Goal: Transaction & Acquisition: Purchase product/service

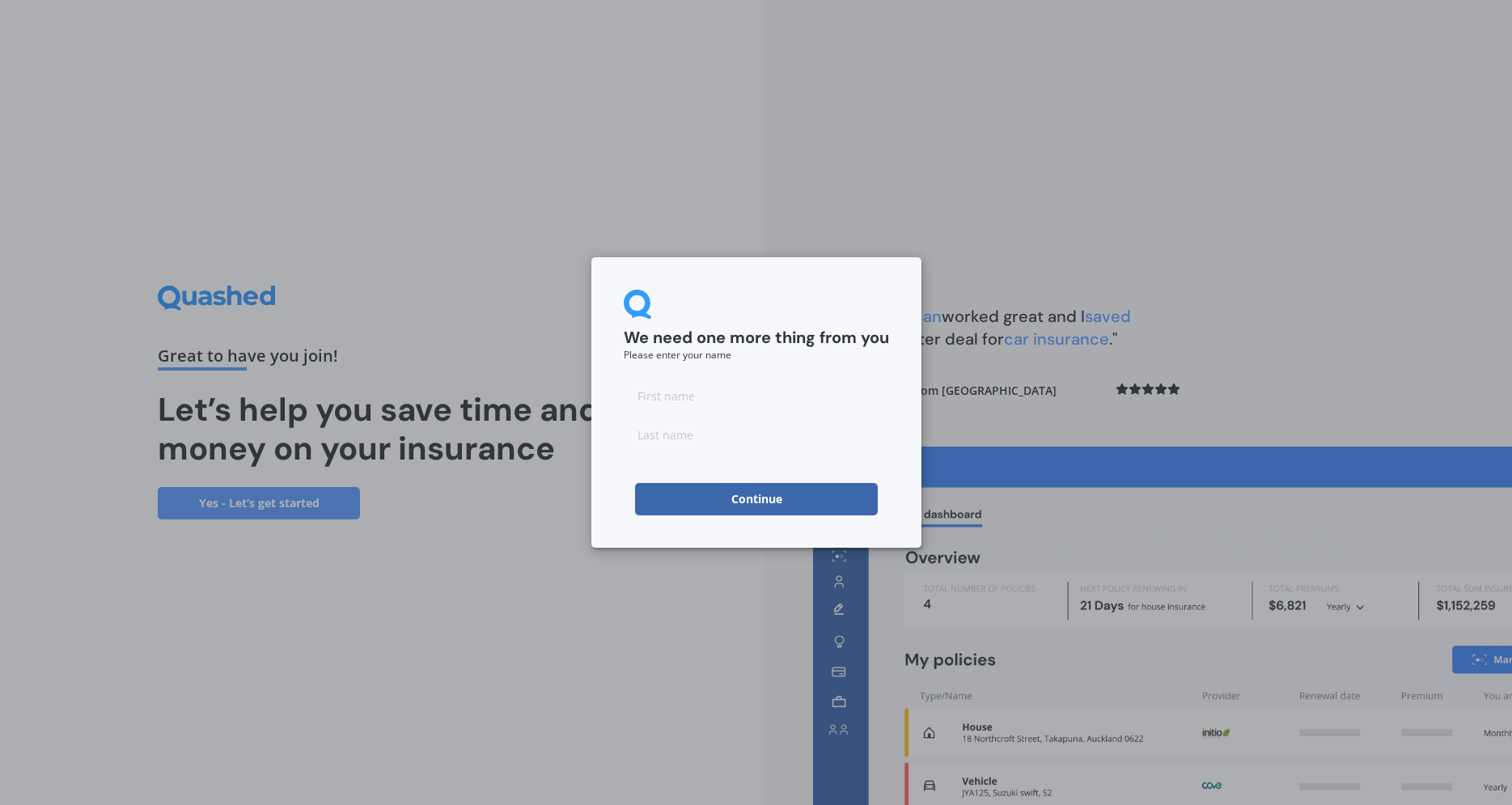
click at [657, 392] on input at bounding box center [756, 396] width 266 height 33
type input "[PERSON_NAME]"
click at [738, 502] on button "Continue" at bounding box center [756, 500] width 243 height 33
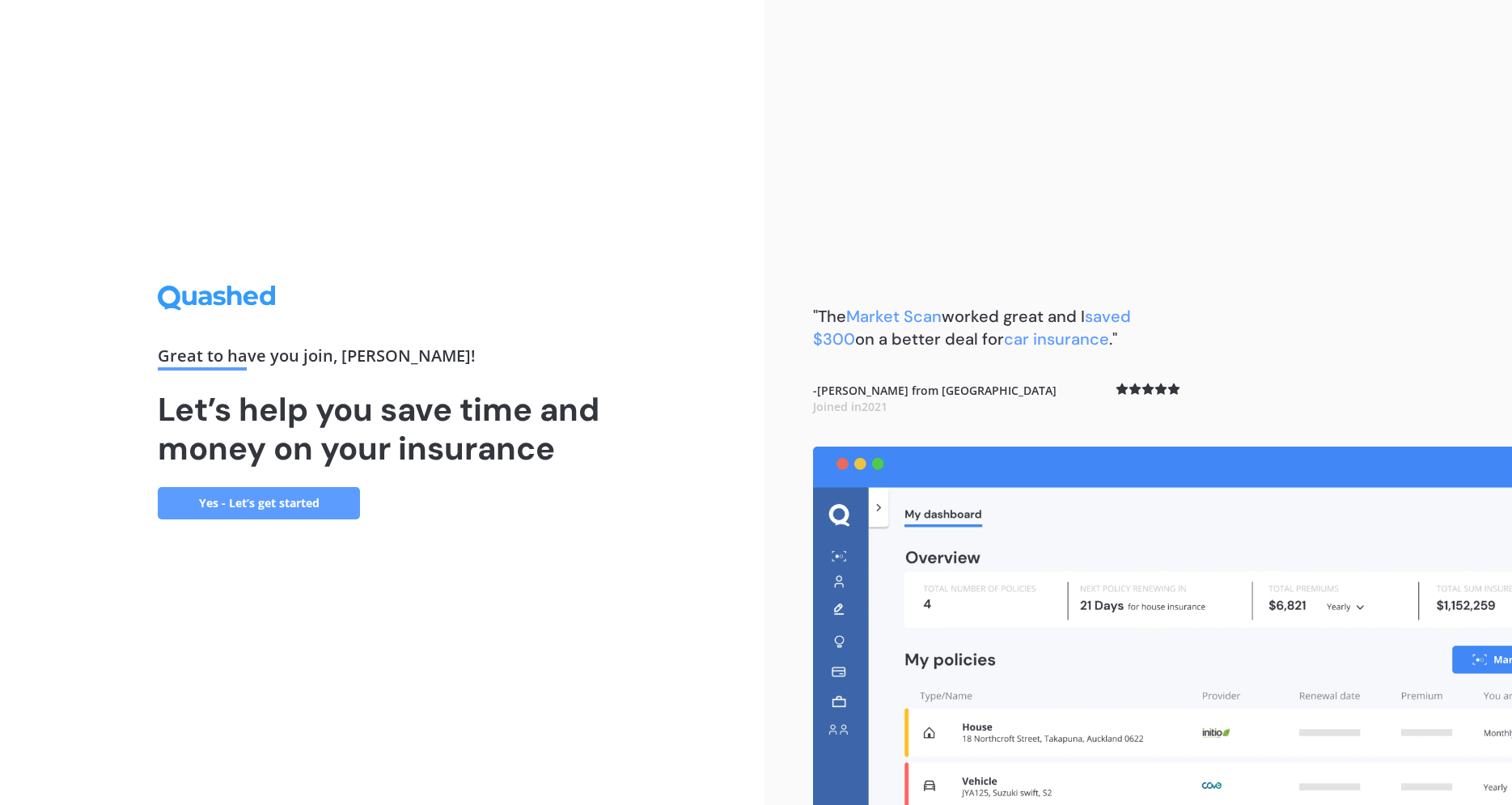
click at [249, 498] on link "Yes - Let’s get started" at bounding box center [258, 503] width 202 height 33
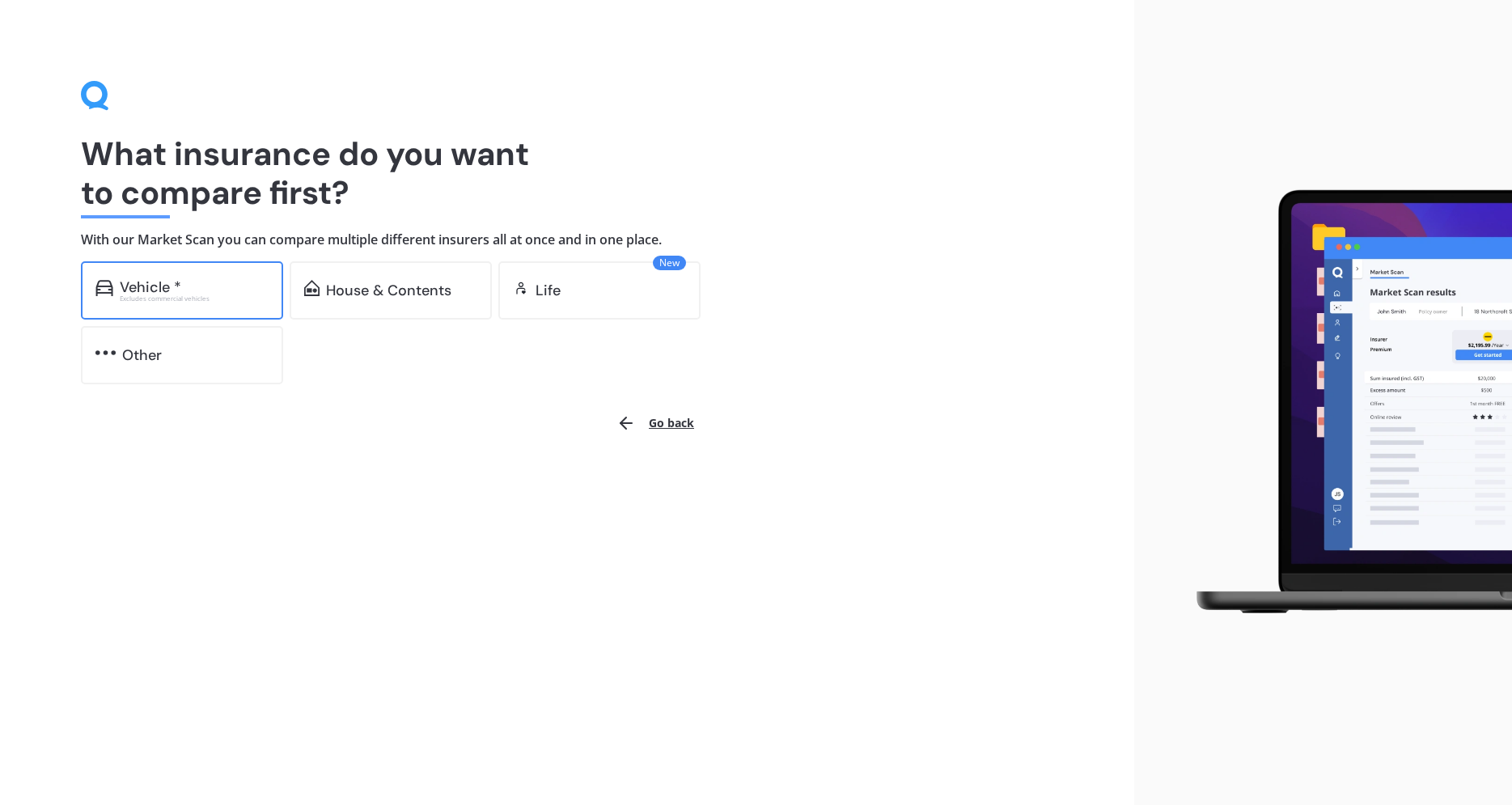
click at [205, 277] on div "Vehicle * Excludes commercial vehicles" at bounding box center [181, 291] width 202 height 58
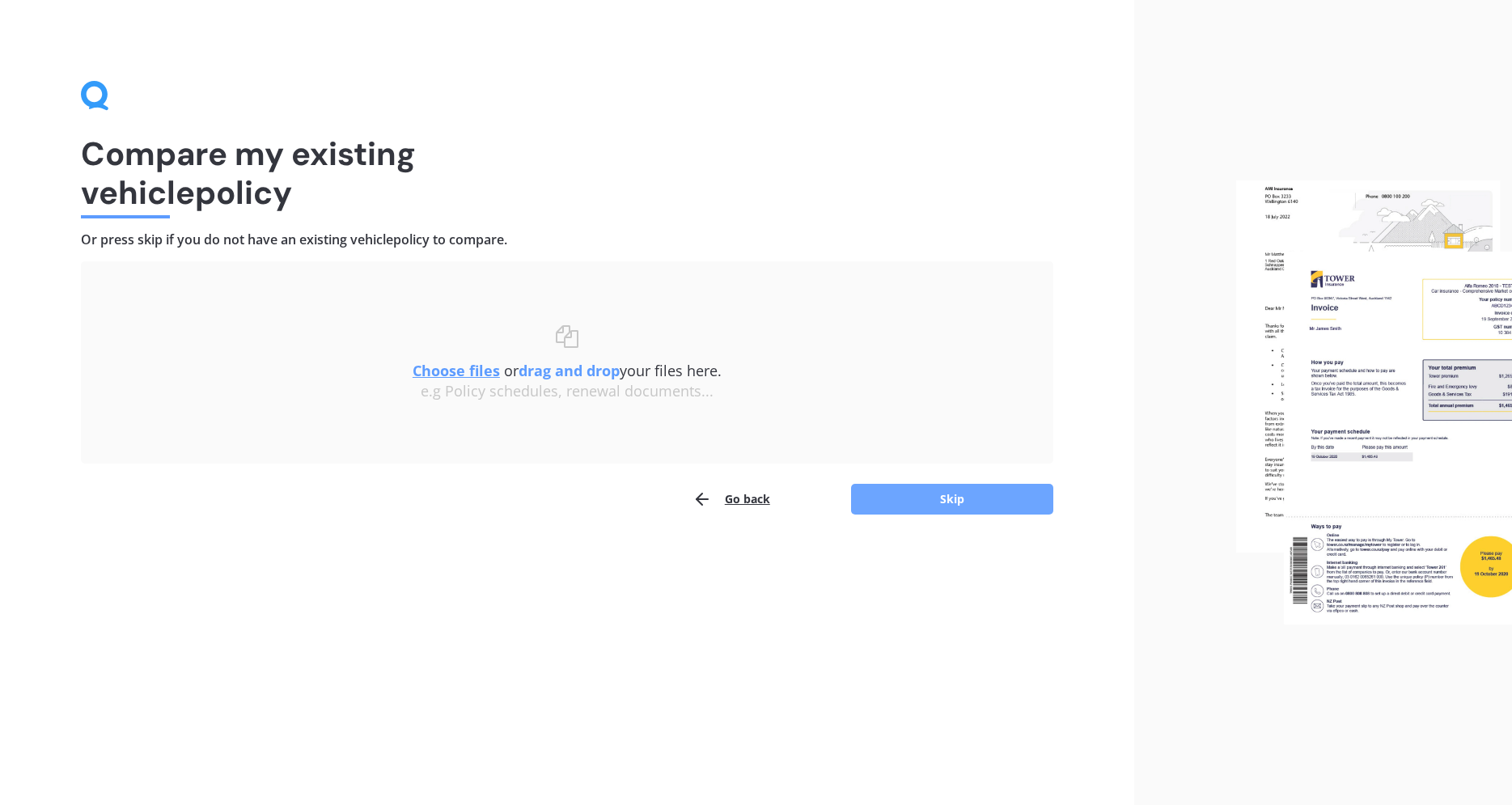
click at [974, 500] on button "Skip" at bounding box center [952, 500] width 202 height 31
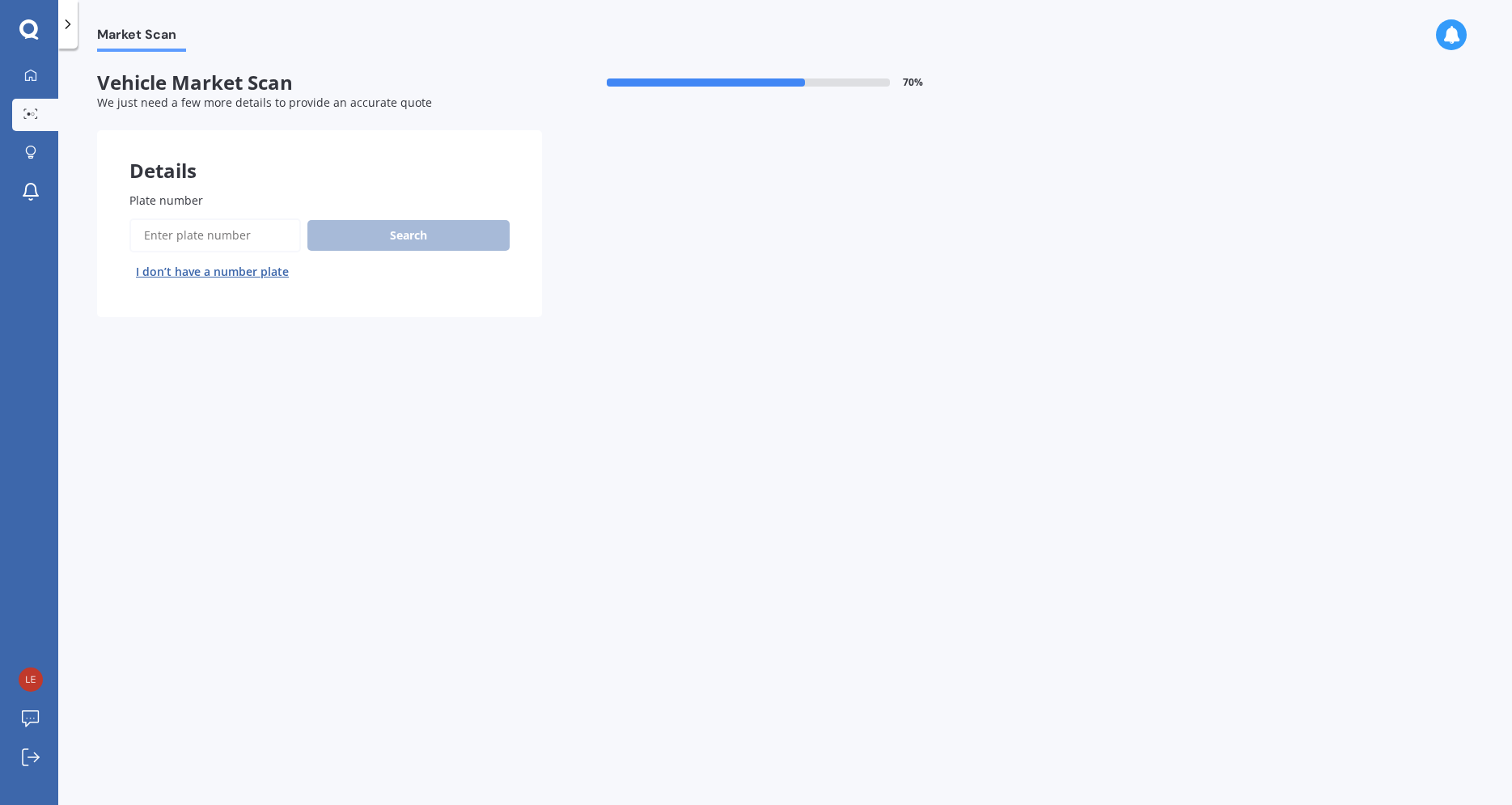
click at [206, 236] on input "Plate number" at bounding box center [215, 236] width 171 height 34
click at [403, 235] on button "Search" at bounding box center [408, 236] width 202 height 31
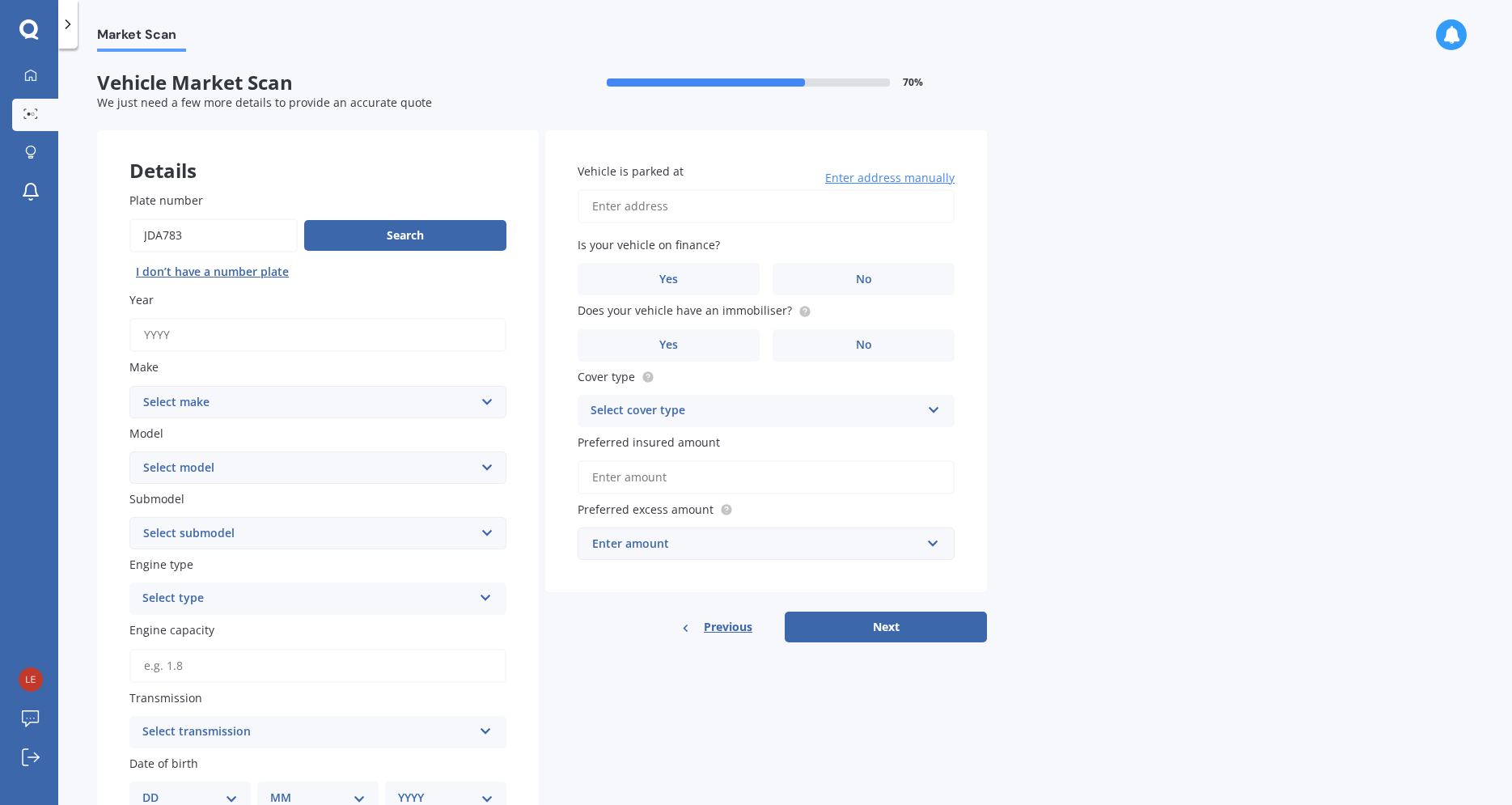
drag, startPoint x: 192, startPoint y: 233, endPoint x: -34, endPoint y: 226, distance: 226.1
click at [130, 226] on input "Plate number" at bounding box center [214, 236] width 169 height 34
type input "ROXXI1"
click at [408, 231] on button "Search" at bounding box center [405, 236] width 202 height 31
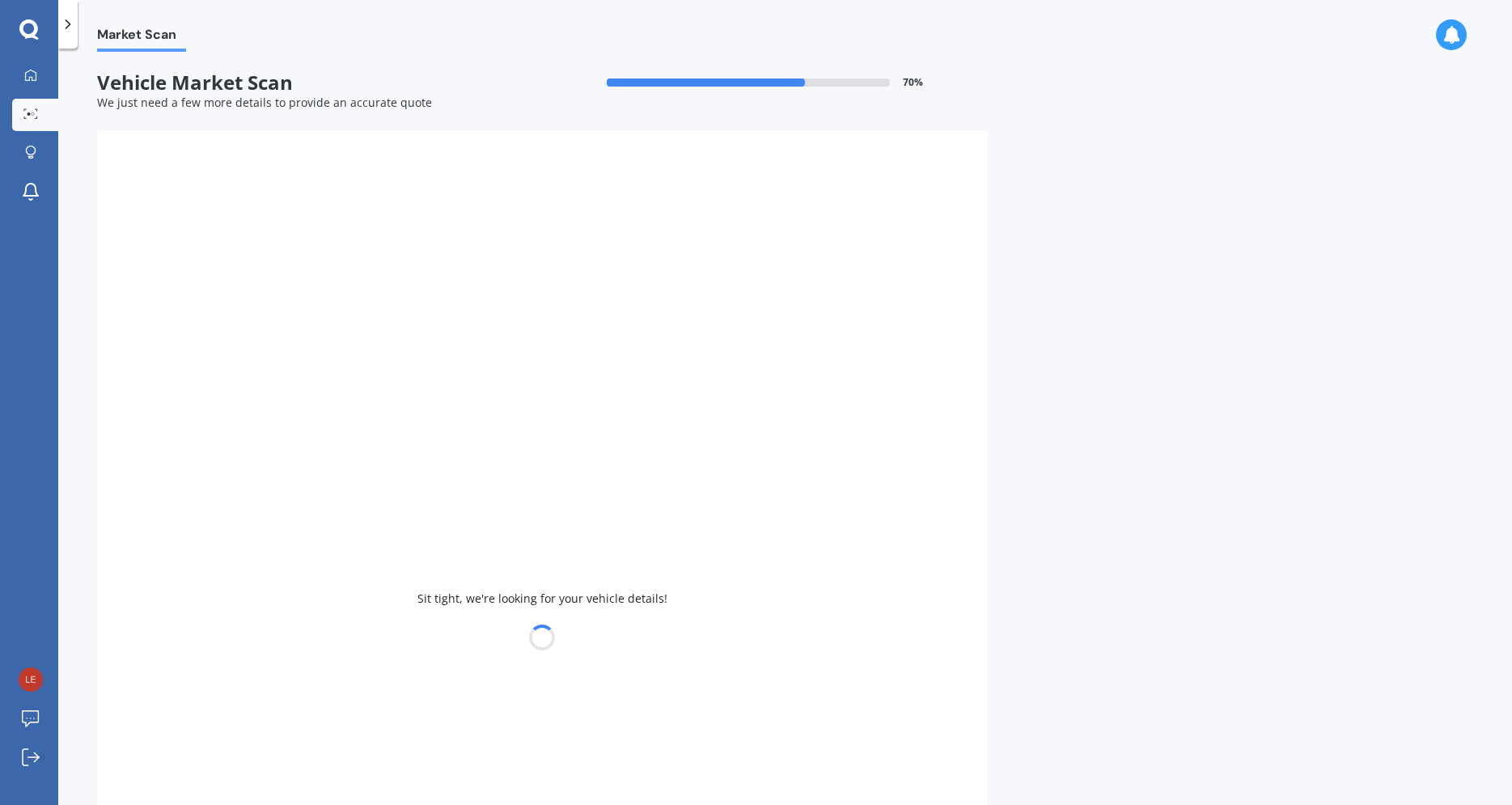
type input "2008"
select select "SUZUKI"
select select "SWIFT"
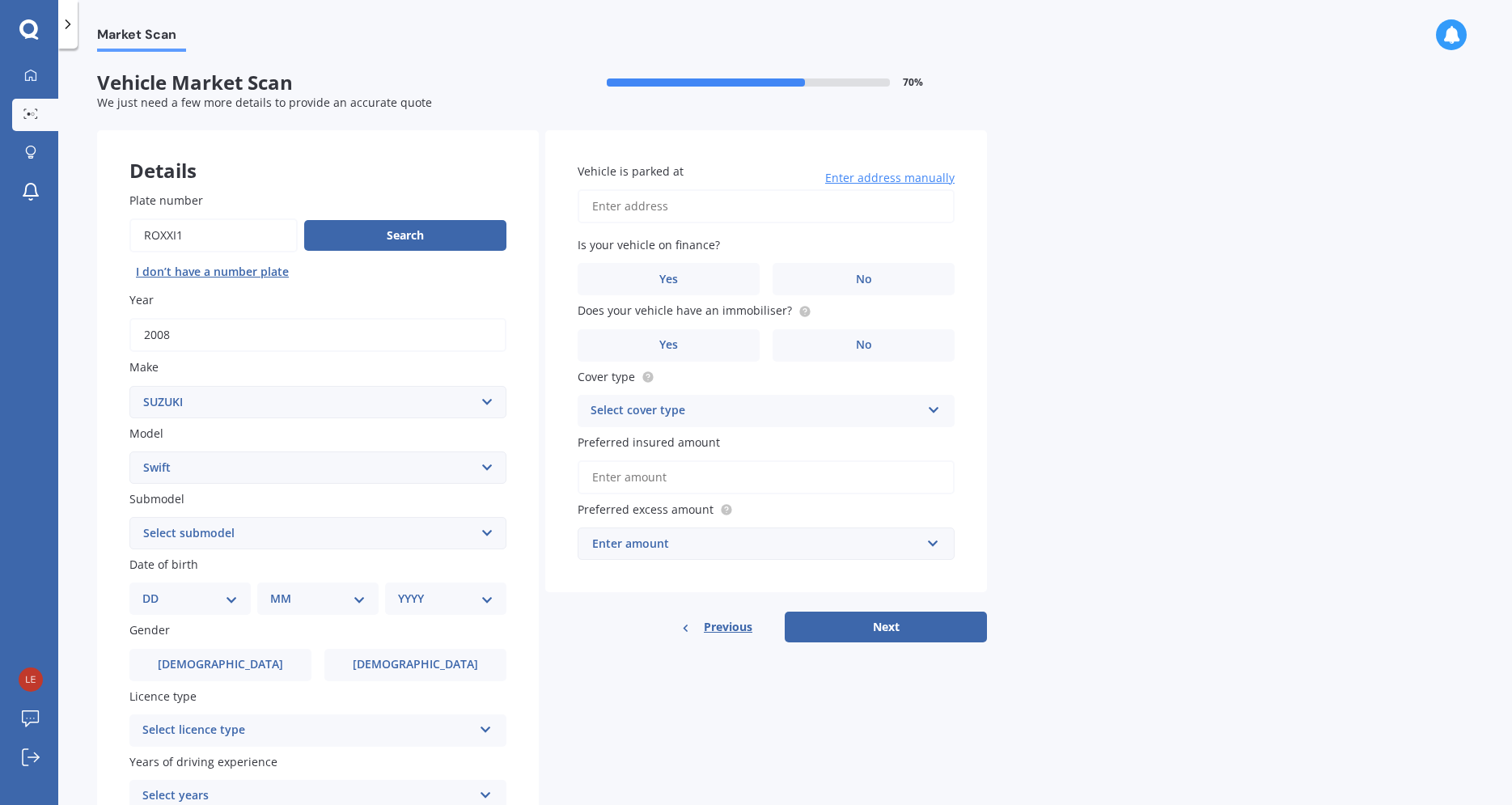
click at [130, 517] on select "Select submodel (All other) Cino Diesel Turbo GA GL GLX GO GP GS GTI LTD RS Hyb…" at bounding box center [318, 533] width 377 height 33
click at [285, 531] on select "Select submodel (All other) Cino Diesel Turbo GA GL GLX GO GP GS GTI LTD RS Hyb…" at bounding box center [318, 533] width 377 height 33
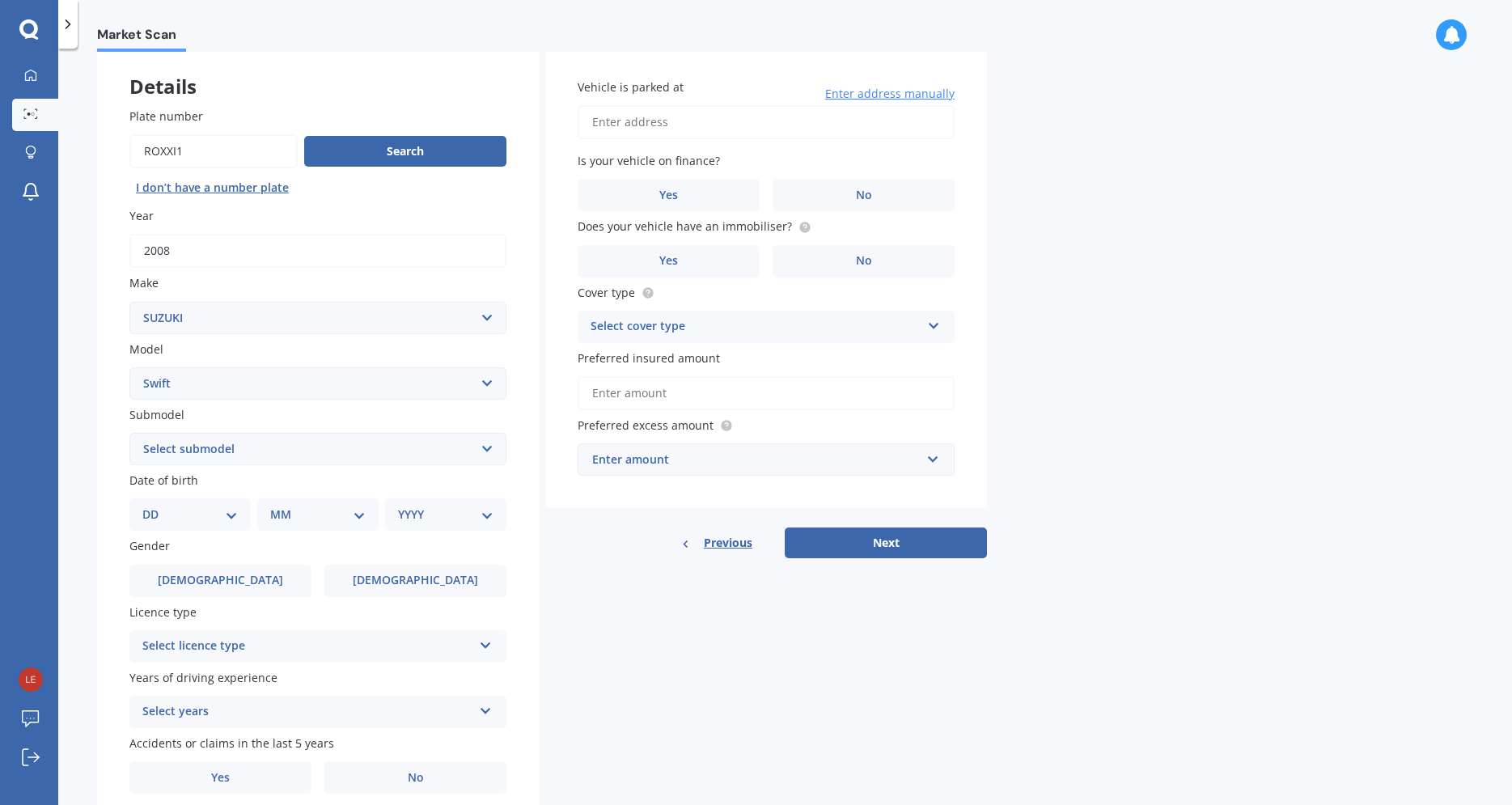
scroll to position [151, 0]
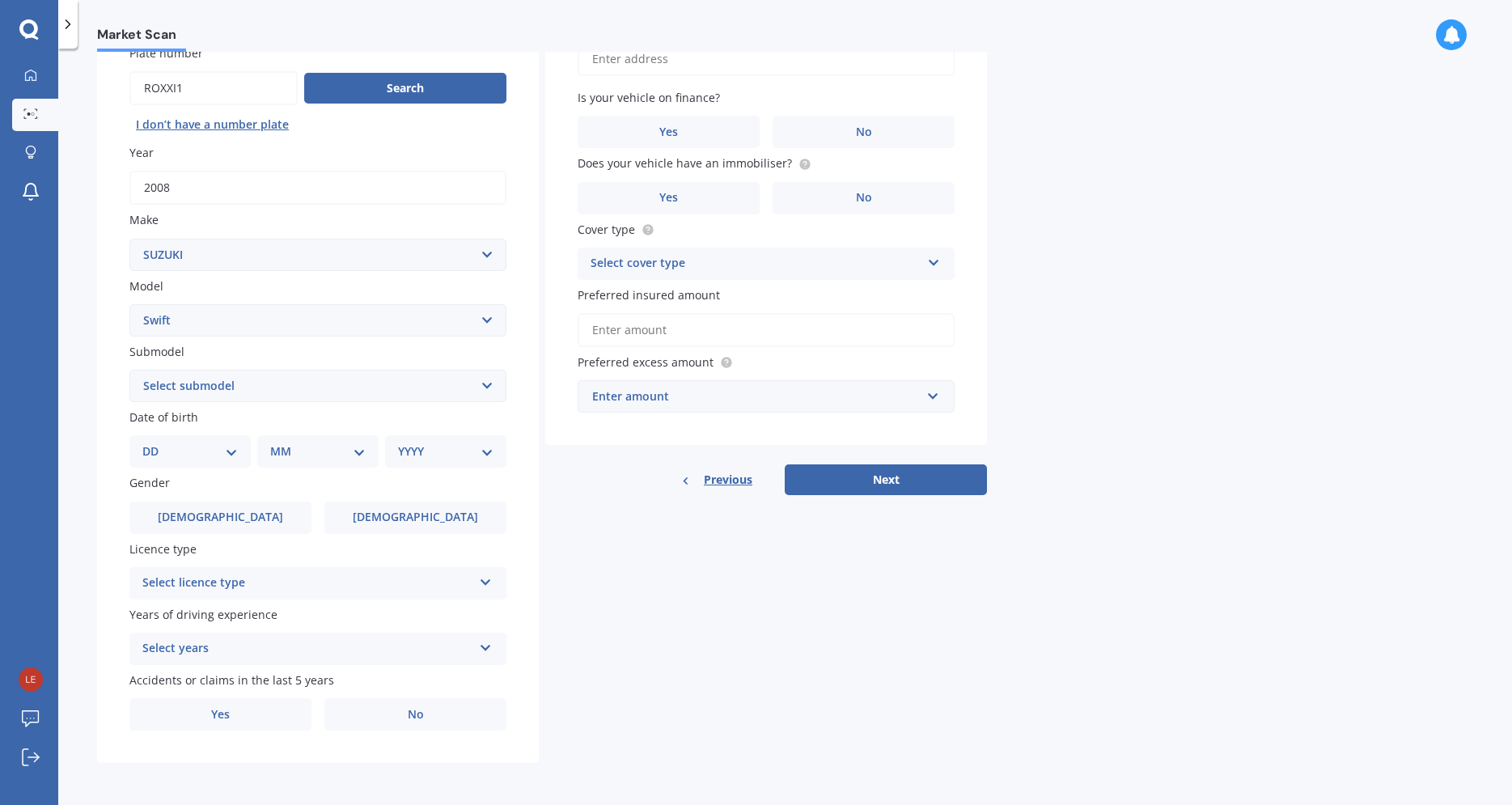
click at [143, 443] on select "DD 01 02 03 04 05 06 07 08 09 10 11 12 13 14 15 16 17 18 19 20 21 22 23 24 25 2…" at bounding box center [190, 452] width 95 height 18
select select "15"
click option "15" at bounding box center [0, 0] width 0 height 0
click at [277, 443] on select "MM 01 02 03 04 05 06 07 08 09 10 11 12" at bounding box center [321, 452] width 89 height 18
select select "04"
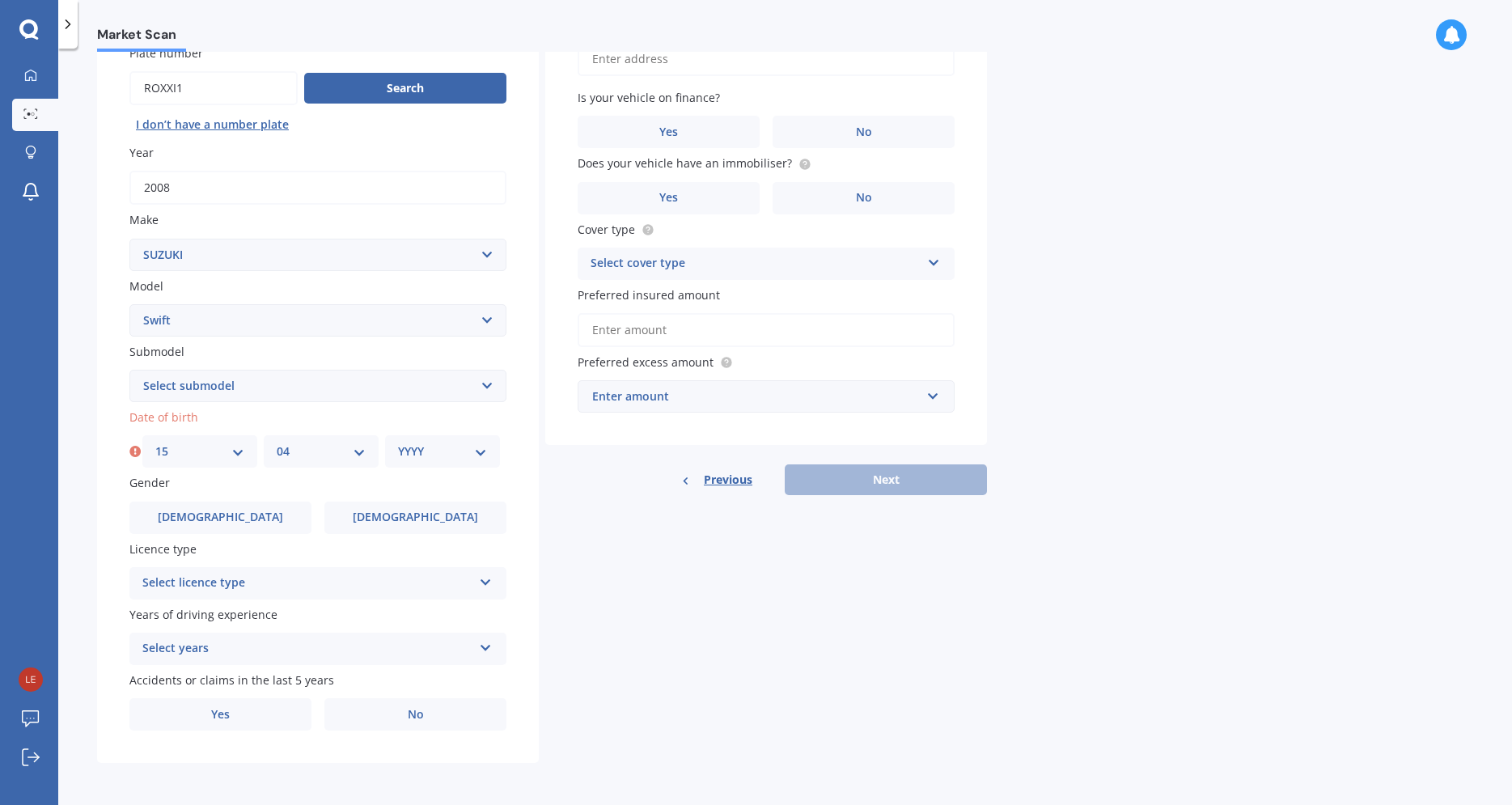
click option "04" at bounding box center [0, 0] width 0 height 0
click at [398, 443] on select "YYYY 2025 2024 2023 2022 2021 2020 2019 2018 2017 2016 2015 2014 2013 2012 2011…" at bounding box center [442, 452] width 89 height 18
select select "1961"
click option "1961" at bounding box center [0, 0] width 0 height 0
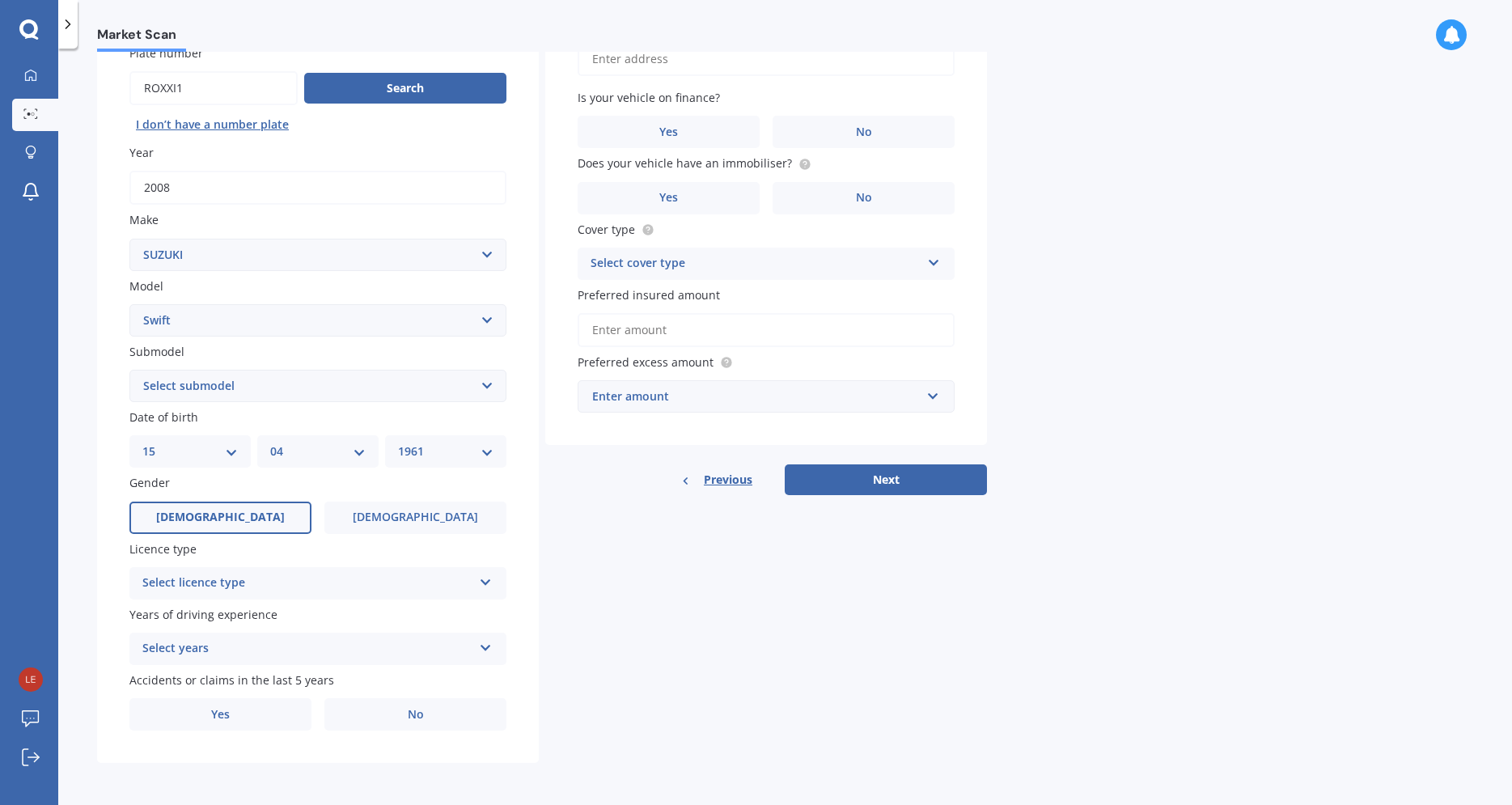
click at [266, 521] on label "[DEMOGRAPHIC_DATA]" at bounding box center [221, 518] width 182 height 33
click at [0, 0] on input "[DEMOGRAPHIC_DATA]" at bounding box center [0, 0] width 0 height 0
click at [236, 581] on div "Select licence type" at bounding box center [308, 583] width 330 height 20
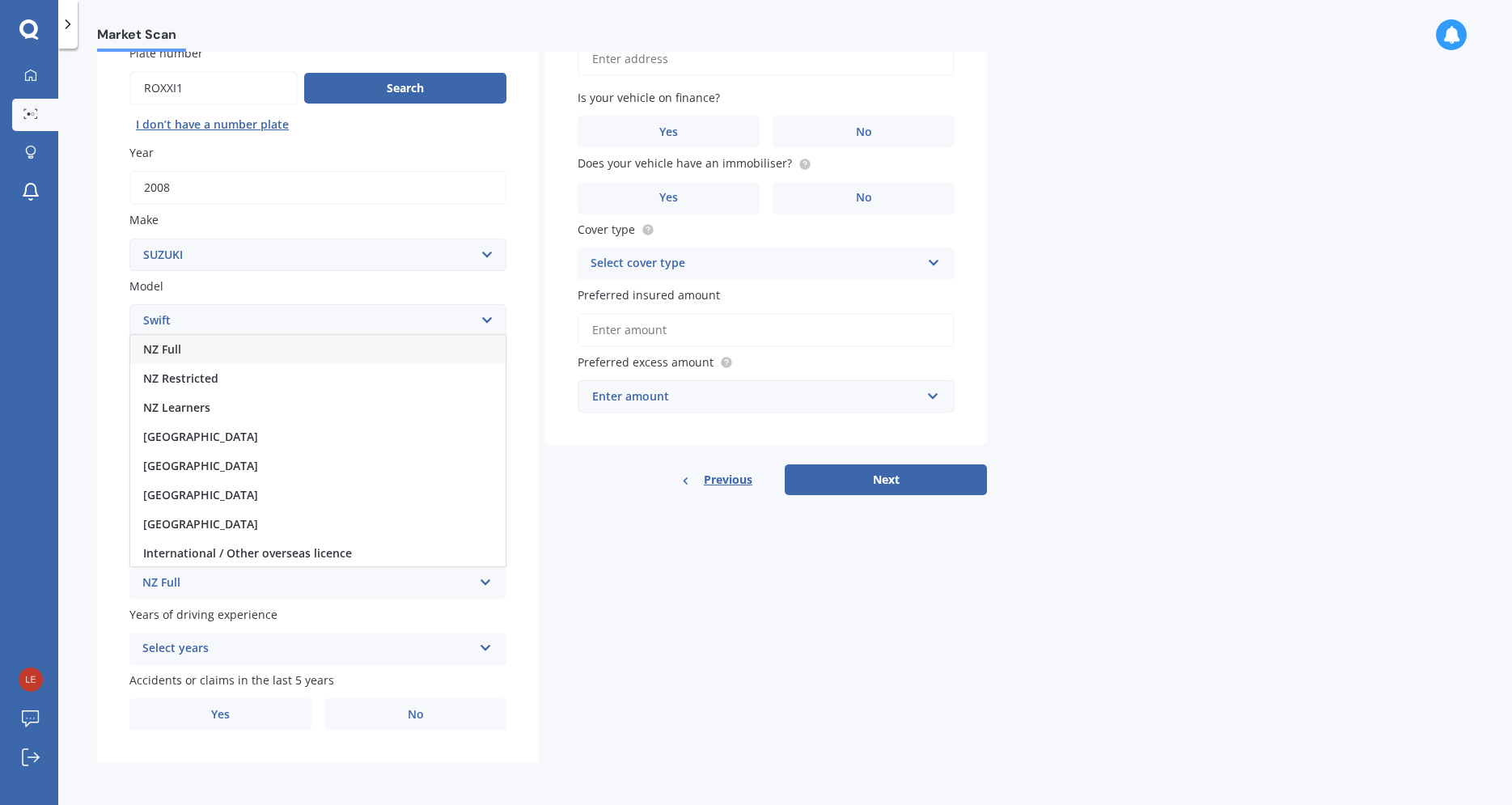
click at [182, 341] on div "NZ Full" at bounding box center [317, 349] width 375 height 29
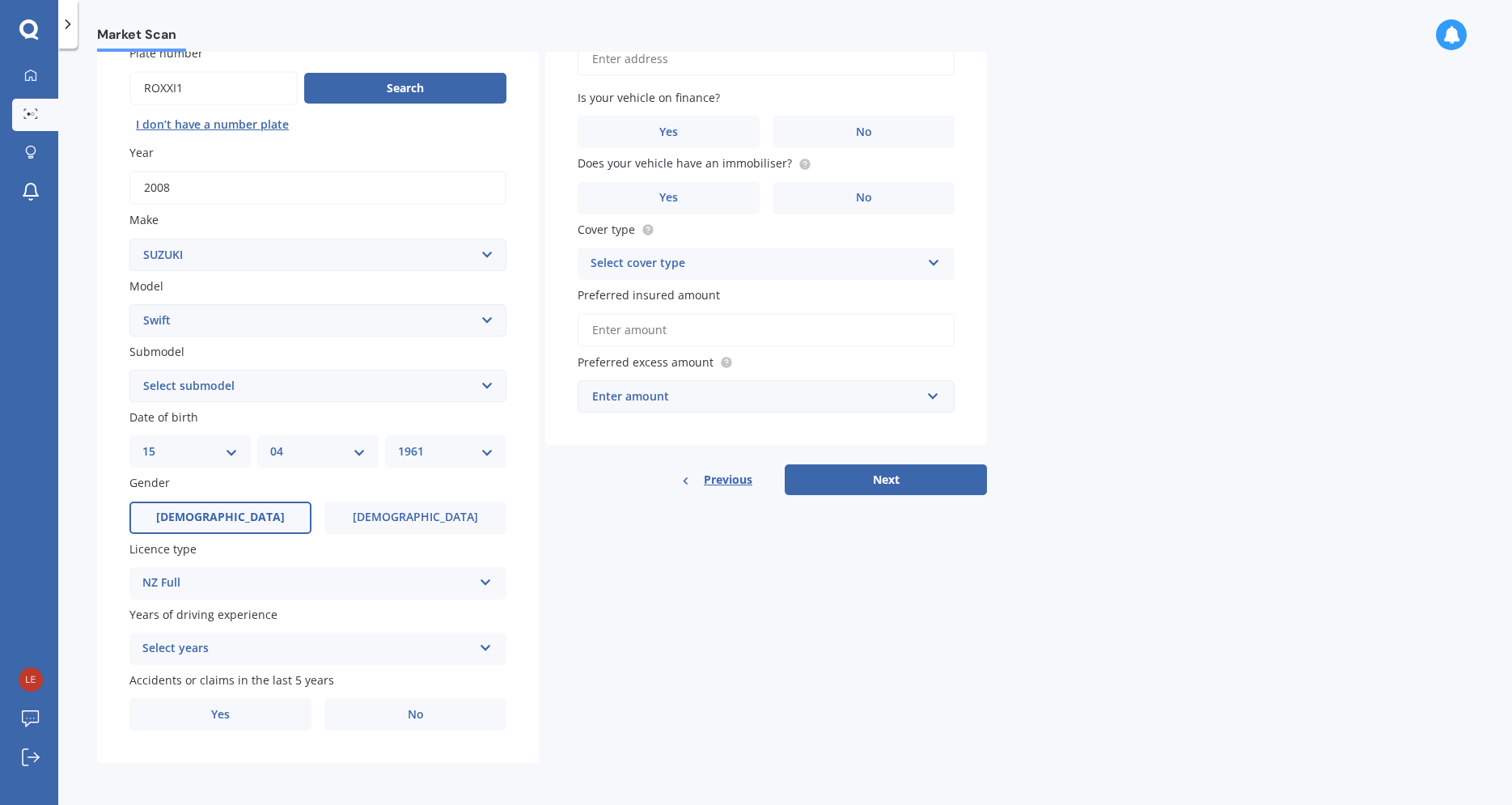
click at [277, 647] on div "Select years" at bounding box center [308, 648] width 330 height 20
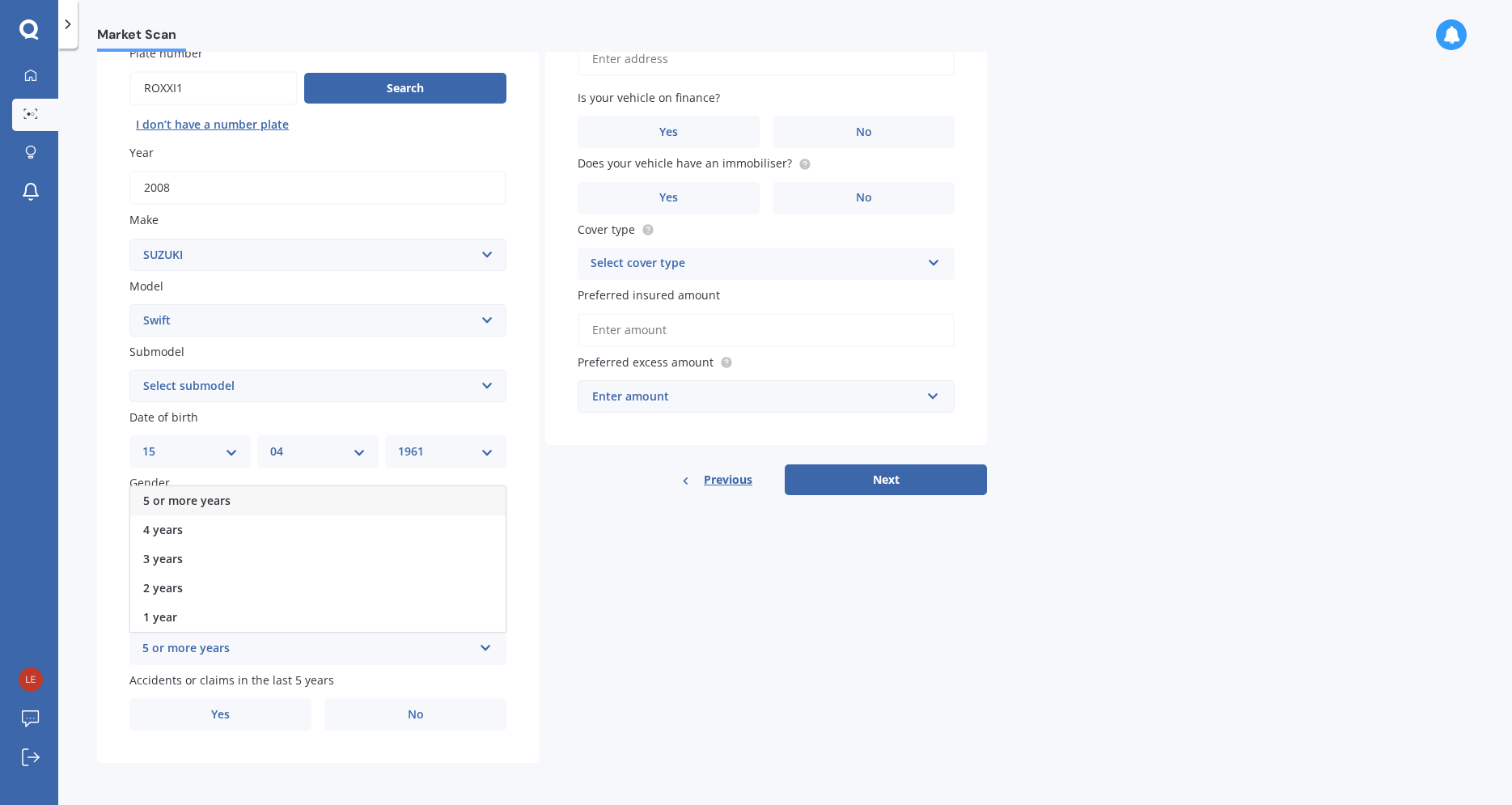
click at [184, 495] on span "5 or more years" at bounding box center [187, 501] width 88 height 15
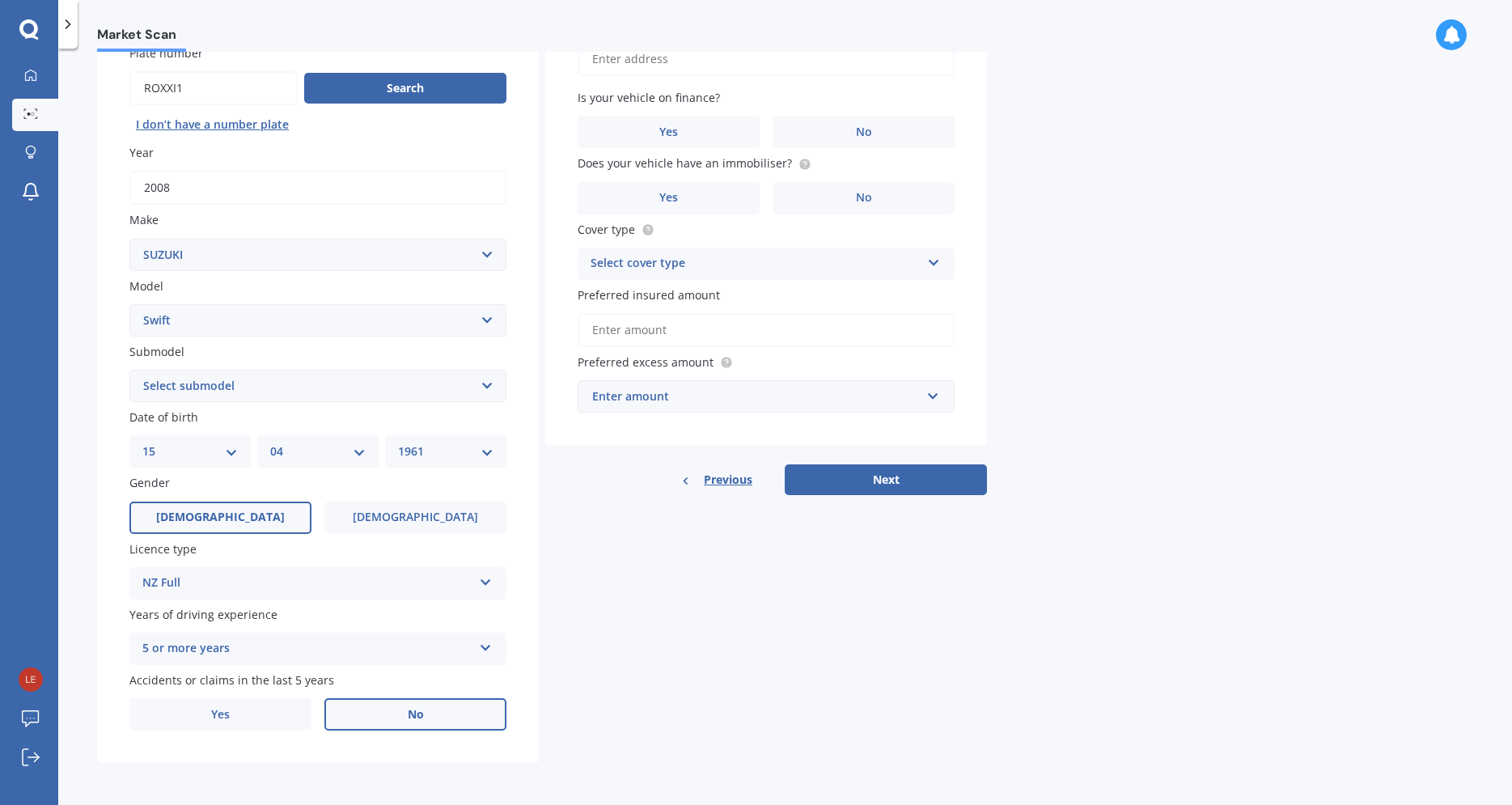
click at [416, 715] on span "No" at bounding box center [415, 715] width 16 height 14
click at [0, 0] on input "No" at bounding box center [0, 0] width 0 height 0
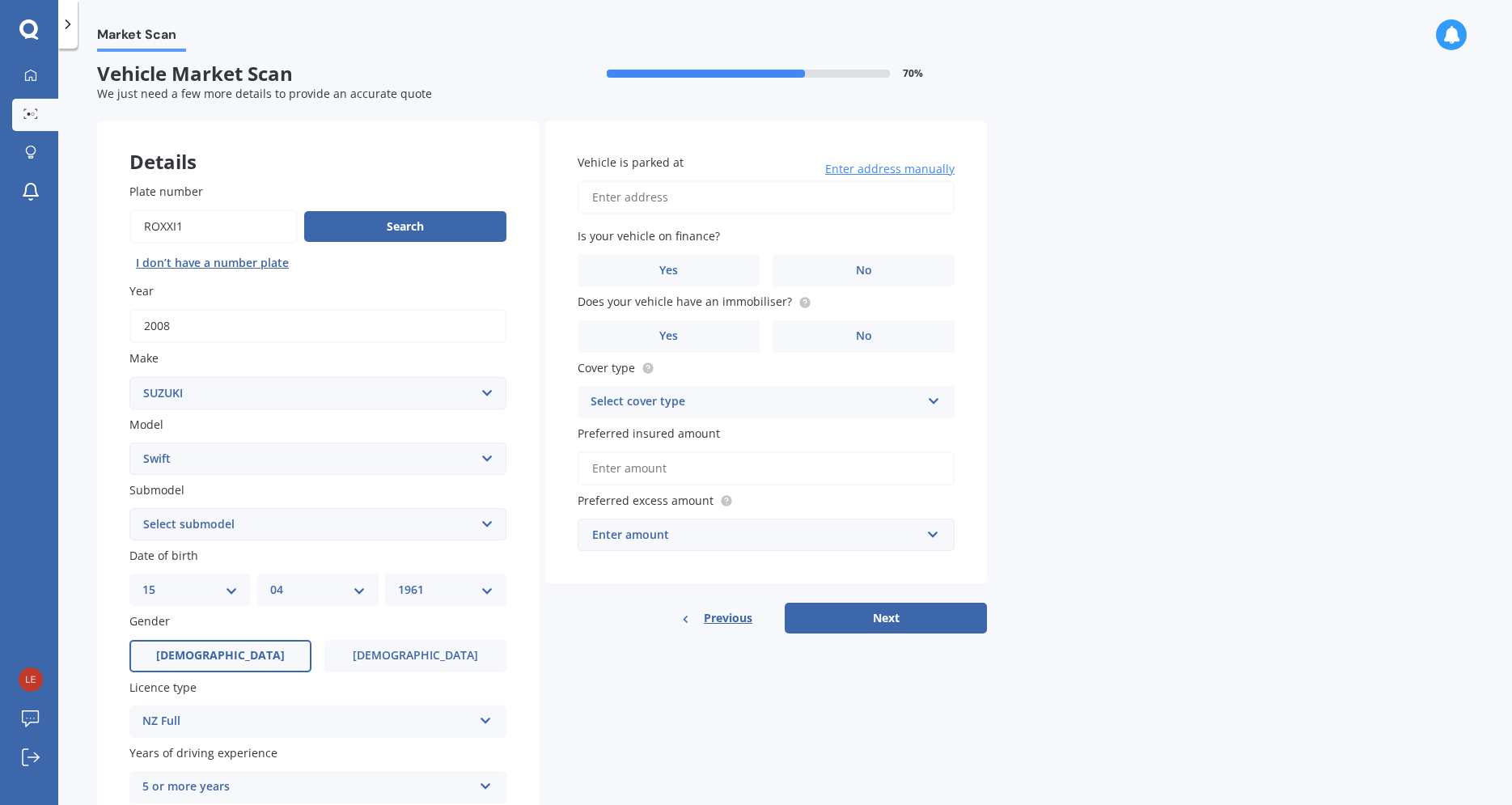
scroll to position [0, 0]
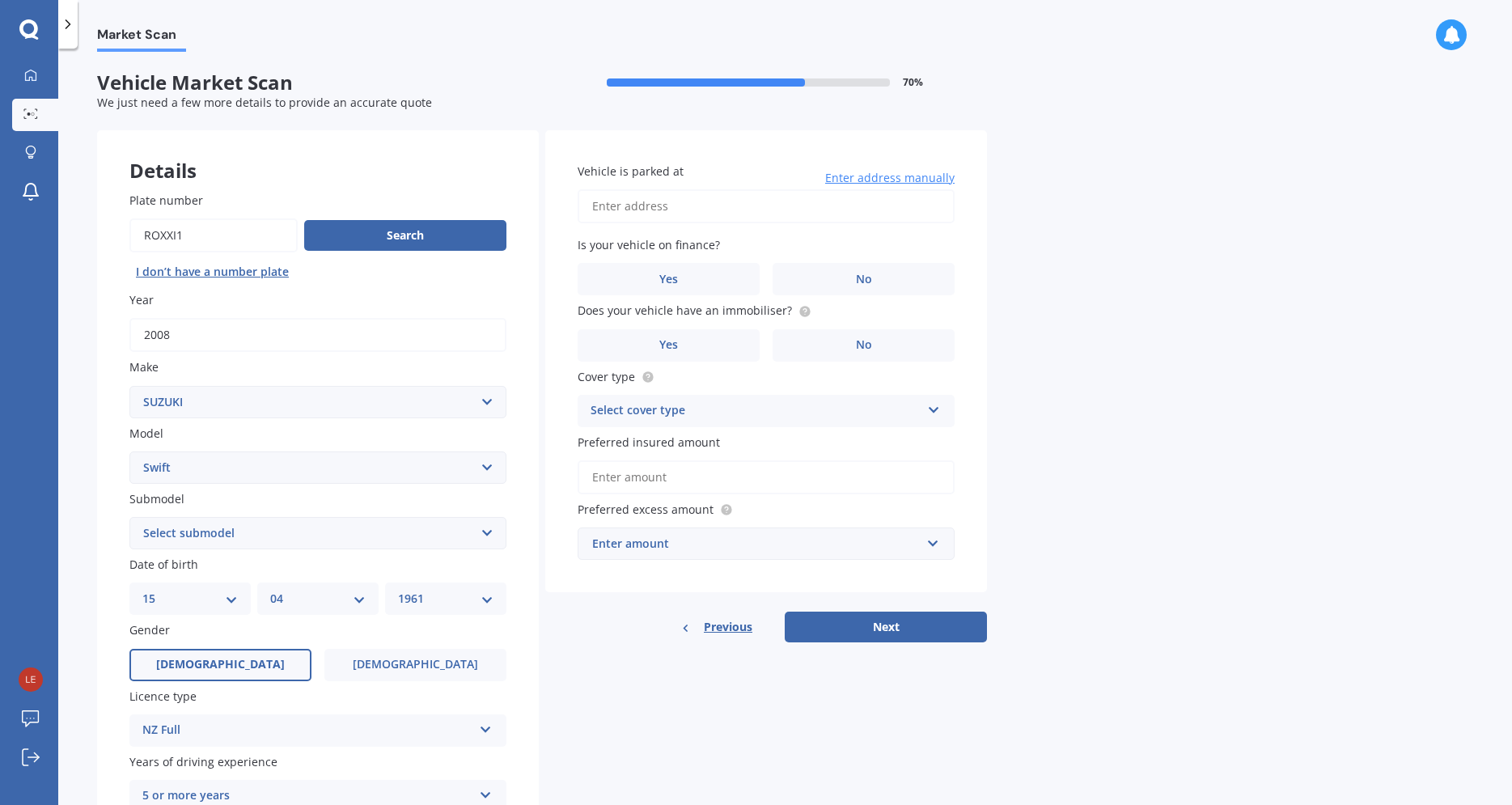
click at [716, 210] on input "Vehicle is parked at" at bounding box center [766, 206] width 377 height 34
type input "[STREET_ADDRESS][PERSON_NAME]"
click at [872, 280] on label "No" at bounding box center [864, 280] width 182 height 33
click at [0, 0] on input "No" at bounding box center [0, 0] width 0 height 0
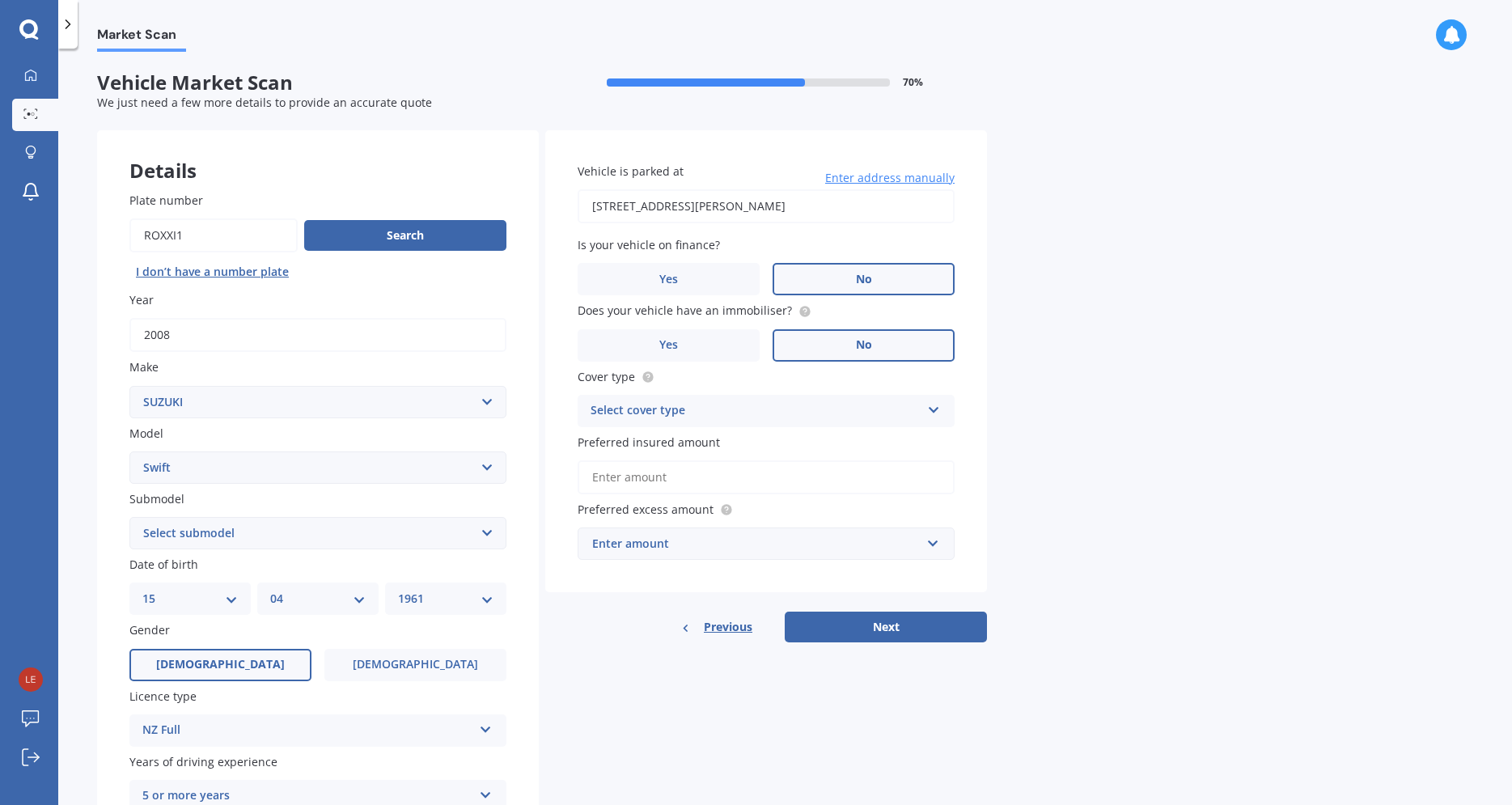
click at [858, 335] on label "No" at bounding box center [864, 346] width 182 height 33
click at [0, 0] on input "No" at bounding box center [0, 0] width 0 height 0
click at [745, 410] on div "Select cover type" at bounding box center [756, 411] width 330 height 20
click at [655, 436] on div "Comprehensive" at bounding box center [766, 443] width 375 height 29
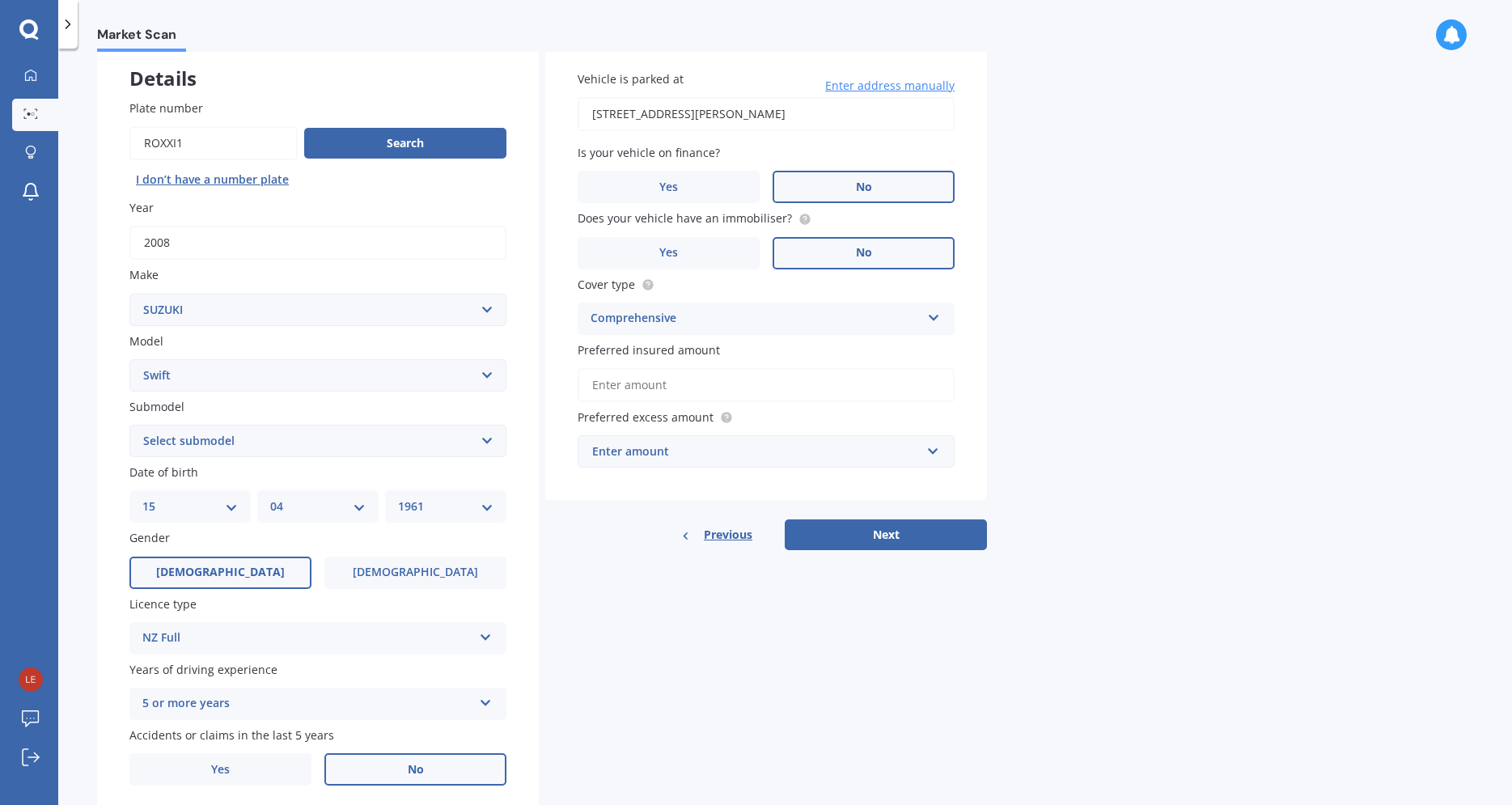
click at [666, 389] on input "Preferred insured amount" at bounding box center [766, 385] width 377 height 34
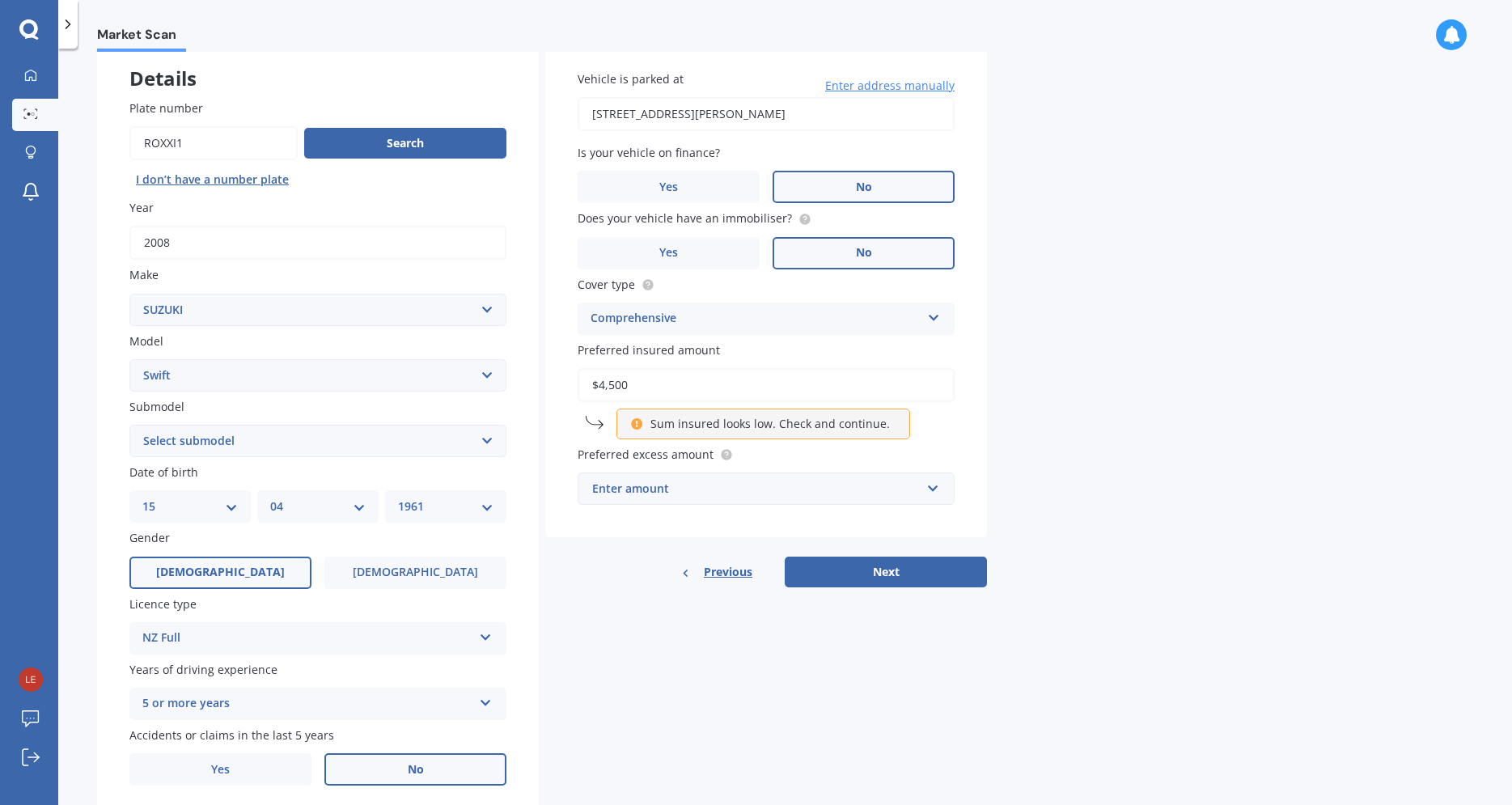
click at [685, 390] on input "$4,500" at bounding box center [766, 385] width 377 height 34
type input "$4,500"
click at [634, 427] on icon at bounding box center [637, 421] width 14 height 11
click at [718, 484] on div "Enter amount" at bounding box center [757, 489] width 329 height 18
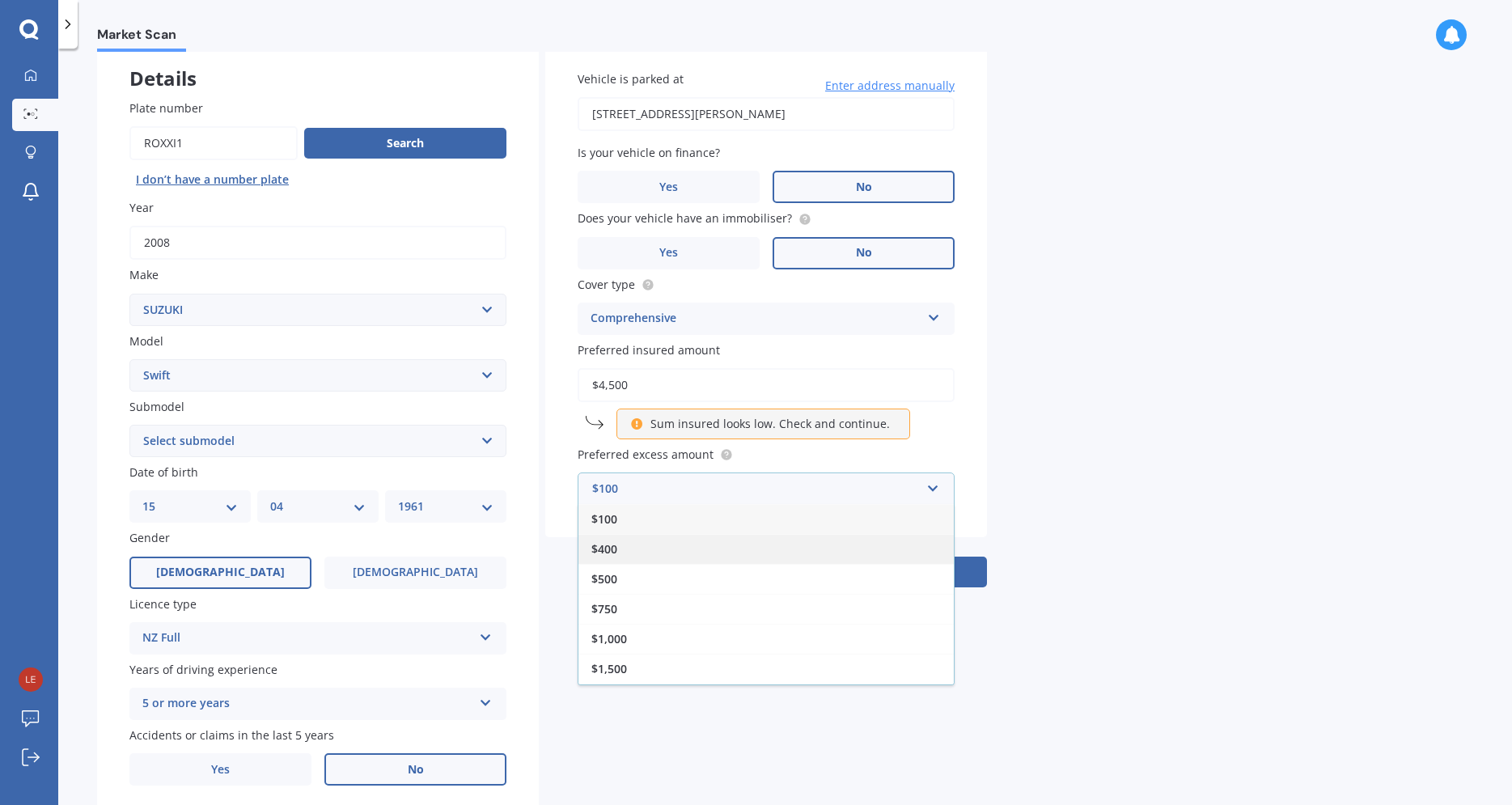
click at [601, 550] on span "$400" at bounding box center [605, 549] width 26 height 15
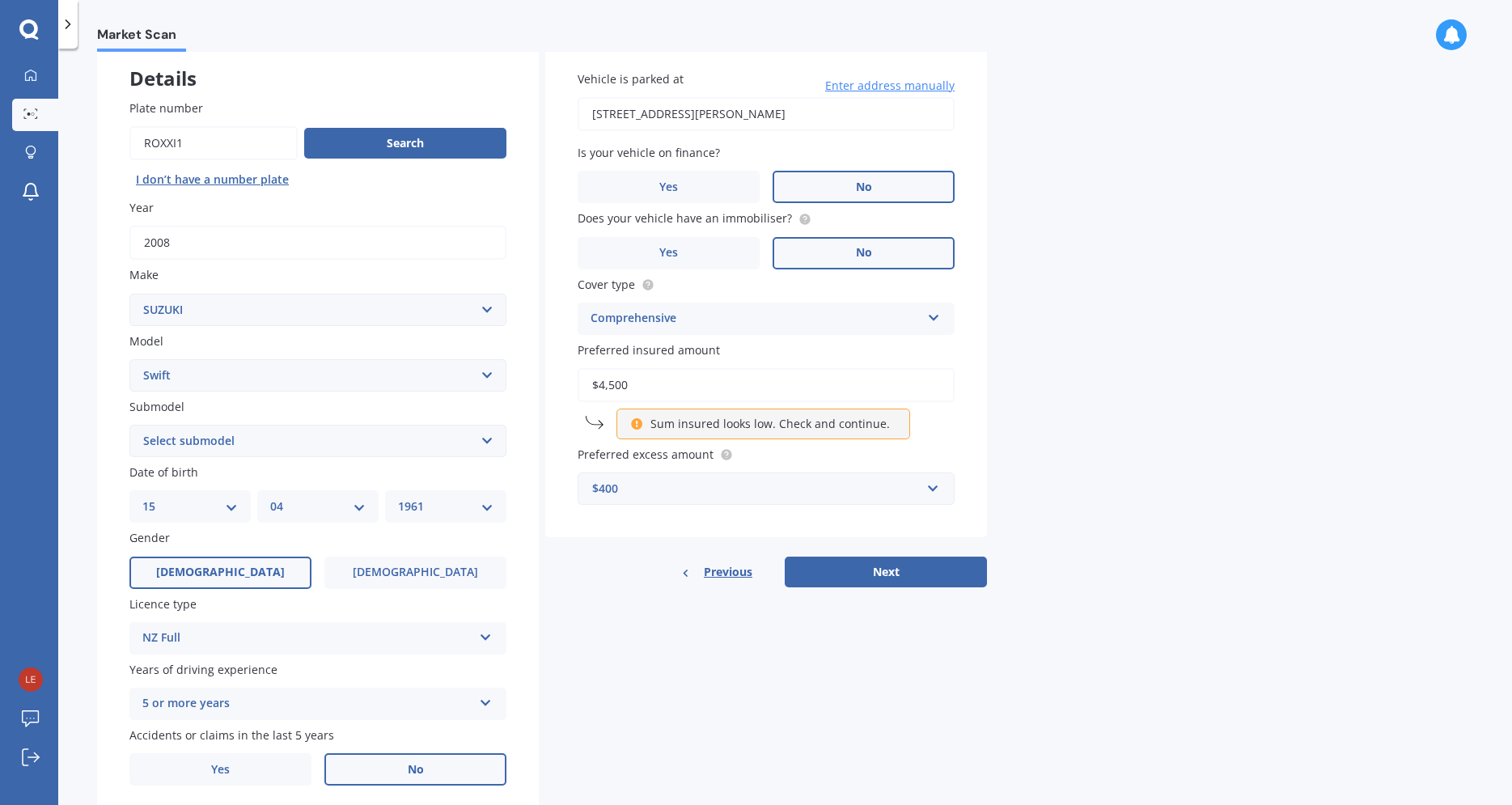
click at [1177, 477] on div "Market Scan Vehicle Market Scan 70 % We just need a few more details to provide…" at bounding box center [785, 430] width 1454 height 757
click at [937, 493] on input "text" at bounding box center [760, 489] width 362 height 31
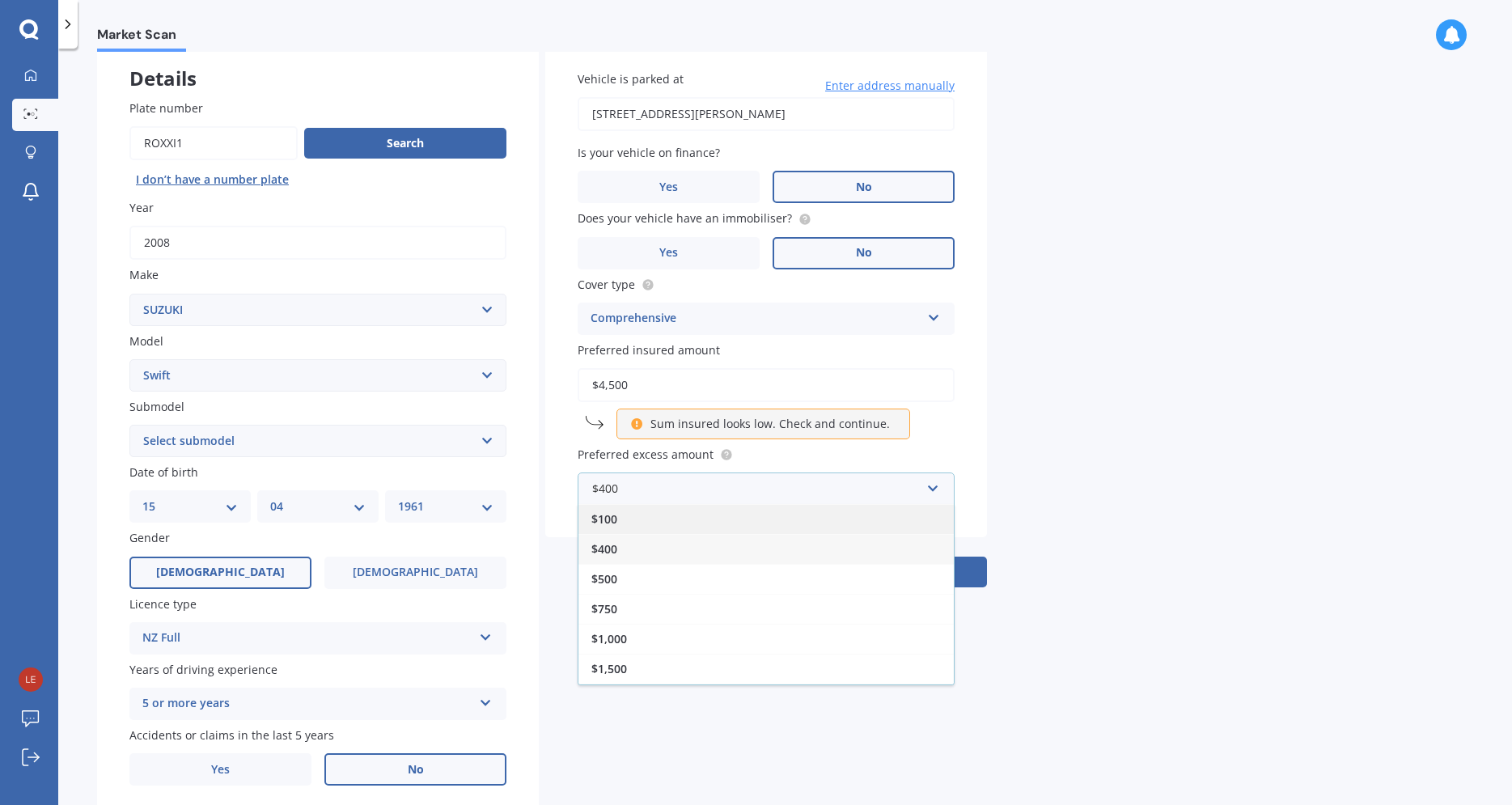
click at [656, 519] on div "$100" at bounding box center [766, 519] width 375 height 30
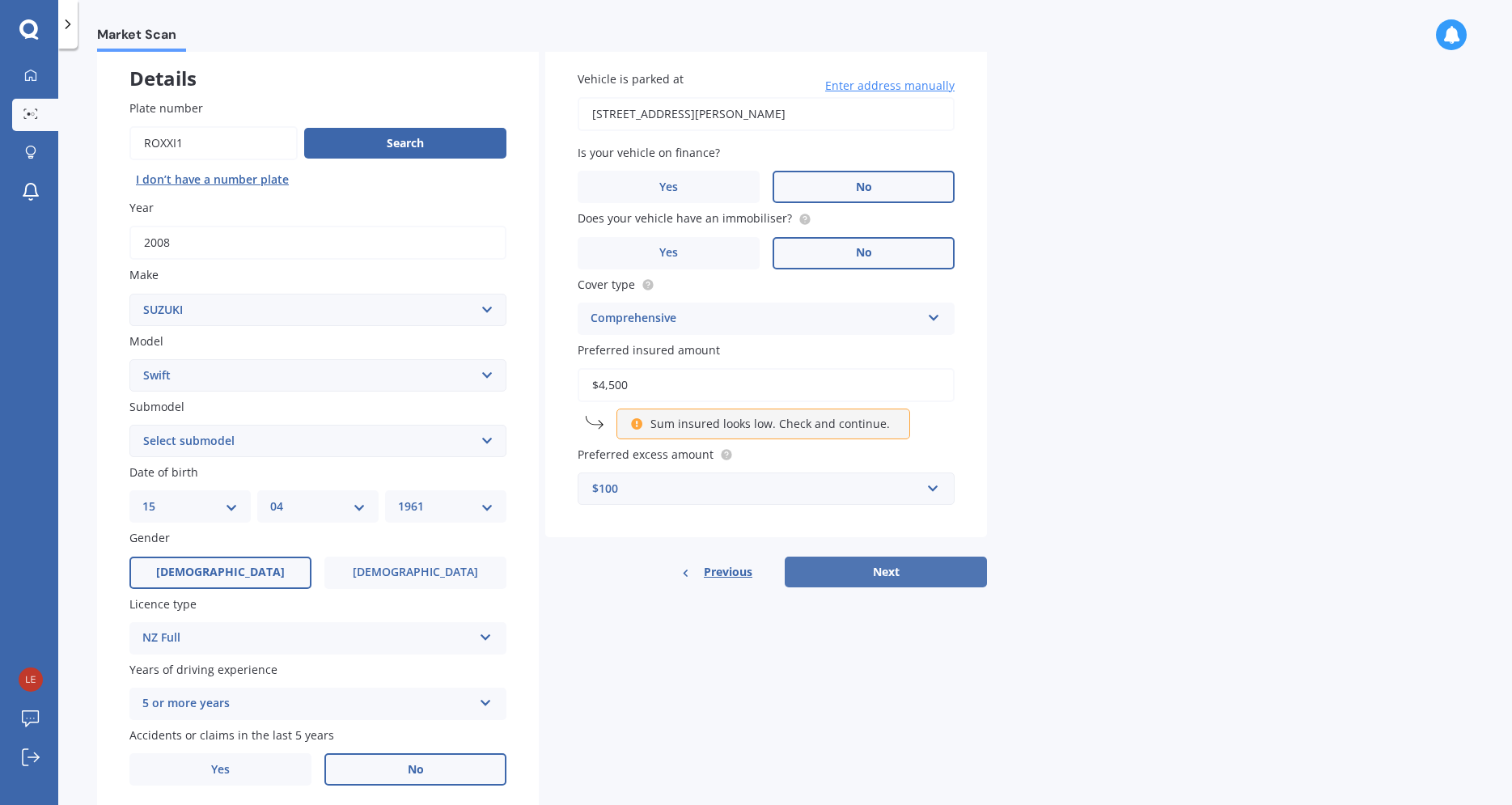
click at [921, 575] on button "Next" at bounding box center [885, 572] width 202 height 31
click at [130, 425] on select "Select submodel (All other) Cino Diesel Turbo GA GL GLX GO GP GS GTI LTD RS Hyb…" at bounding box center [318, 441] width 377 height 33
select select "(ALL OTHER)"
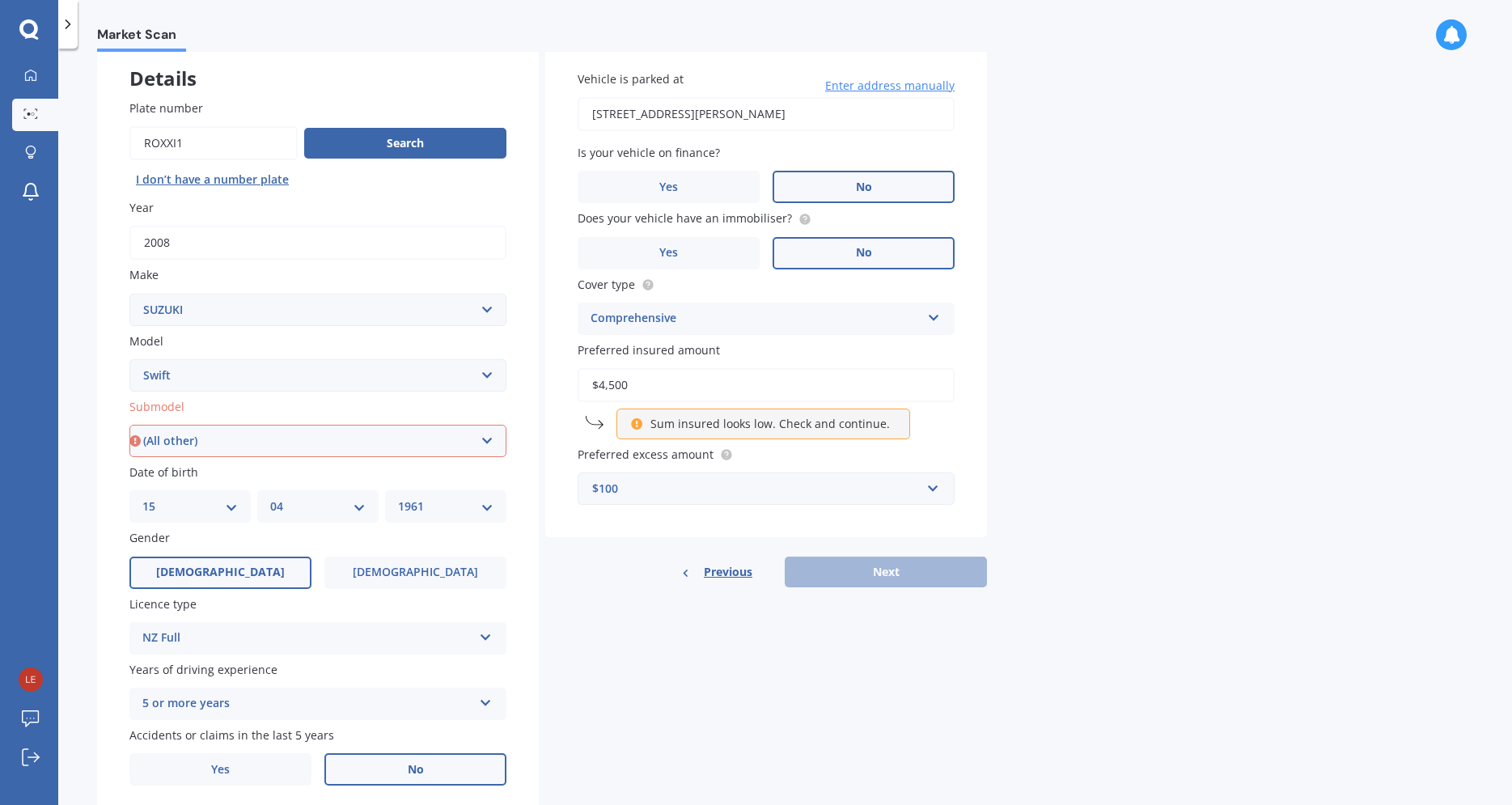
click option "(All other)" at bounding box center [0, 0] width 0 height 0
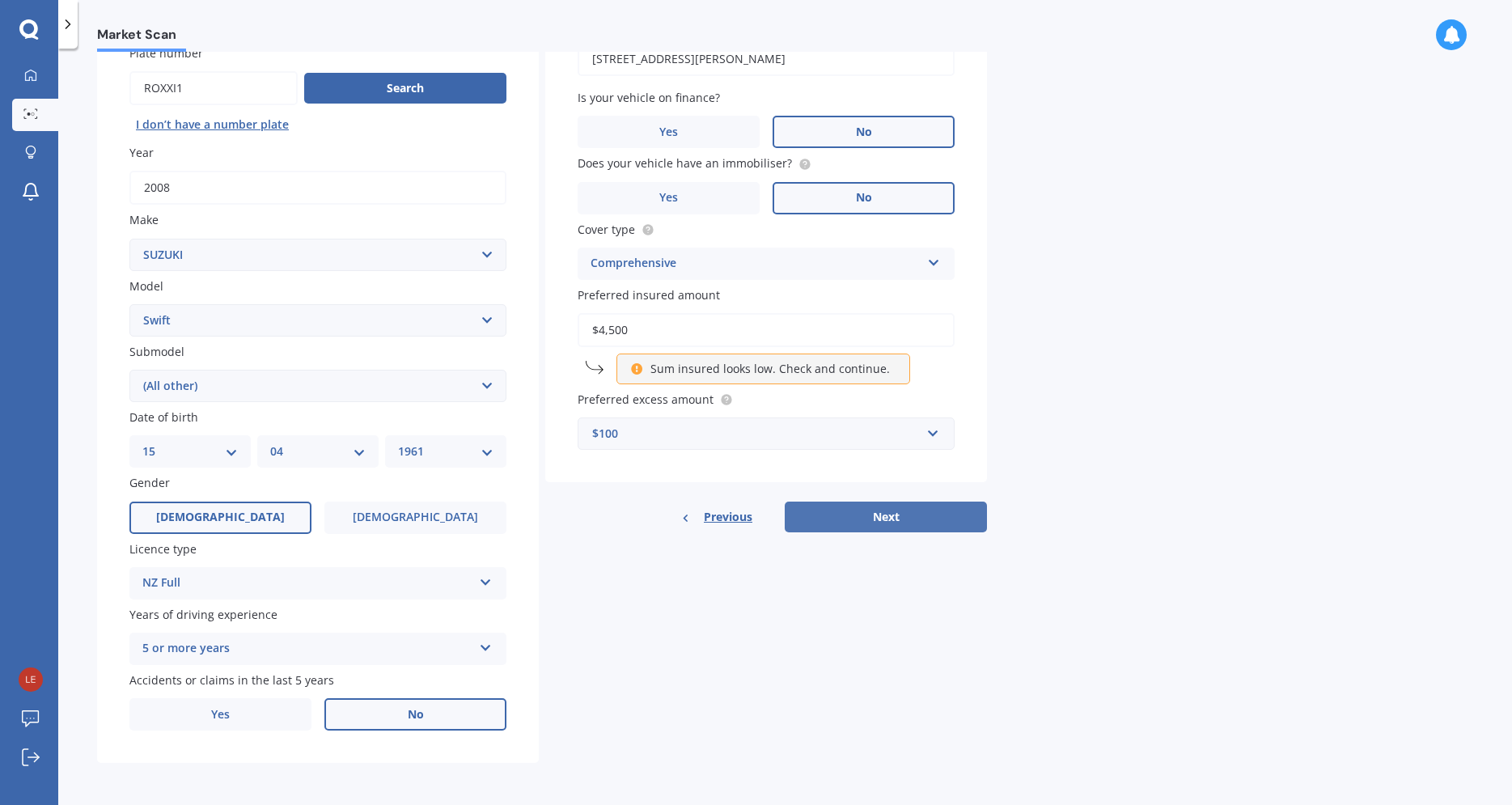
click at [881, 516] on button "Next" at bounding box center [885, 517] width 202 height 31
select select "15"
select select "04"
select select "1961"
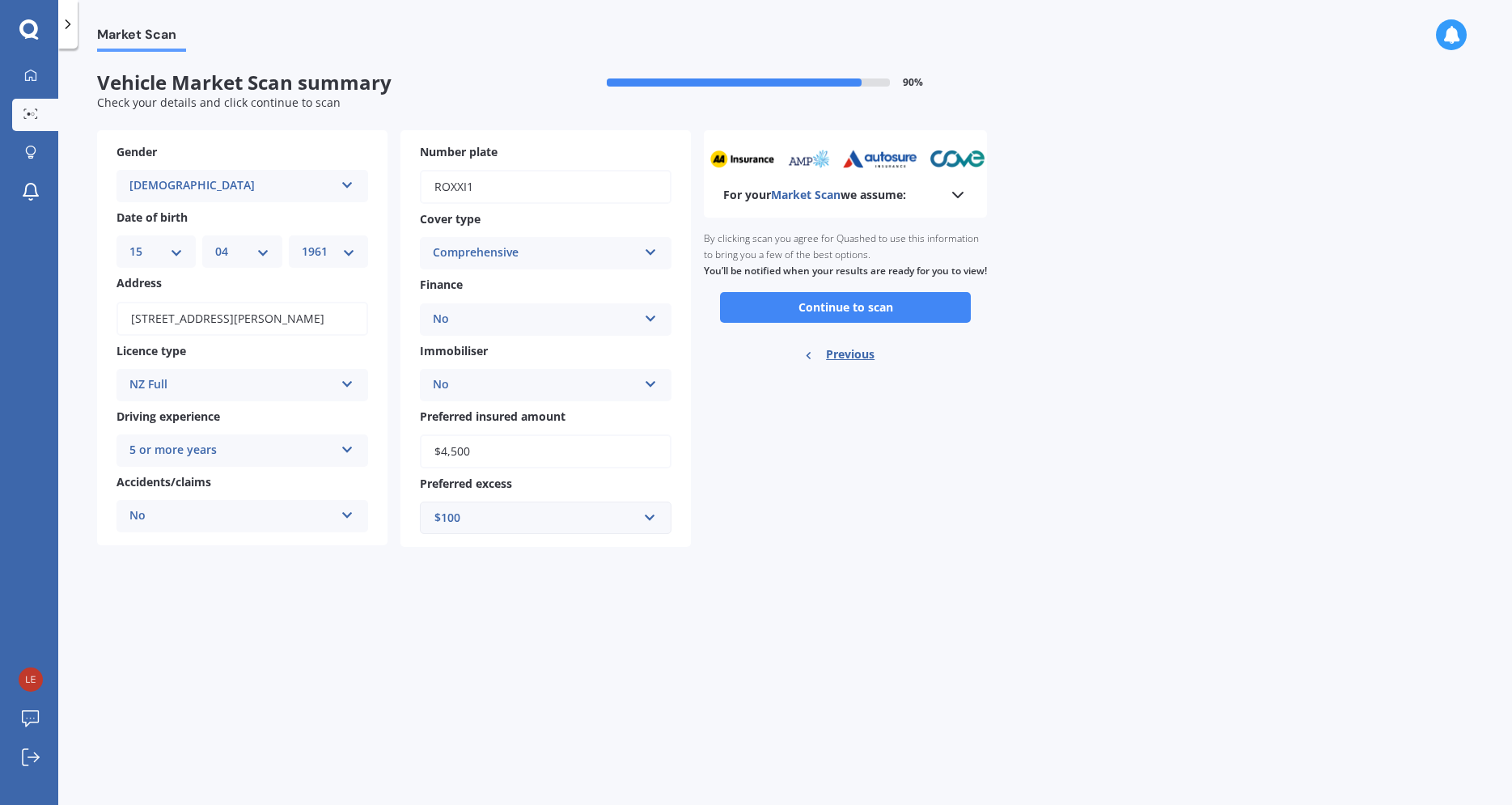
scroll to position [0, 0]
click at [813, 319] on button "Continue to scan" at bounding box center [845, 308] width 251 height 31
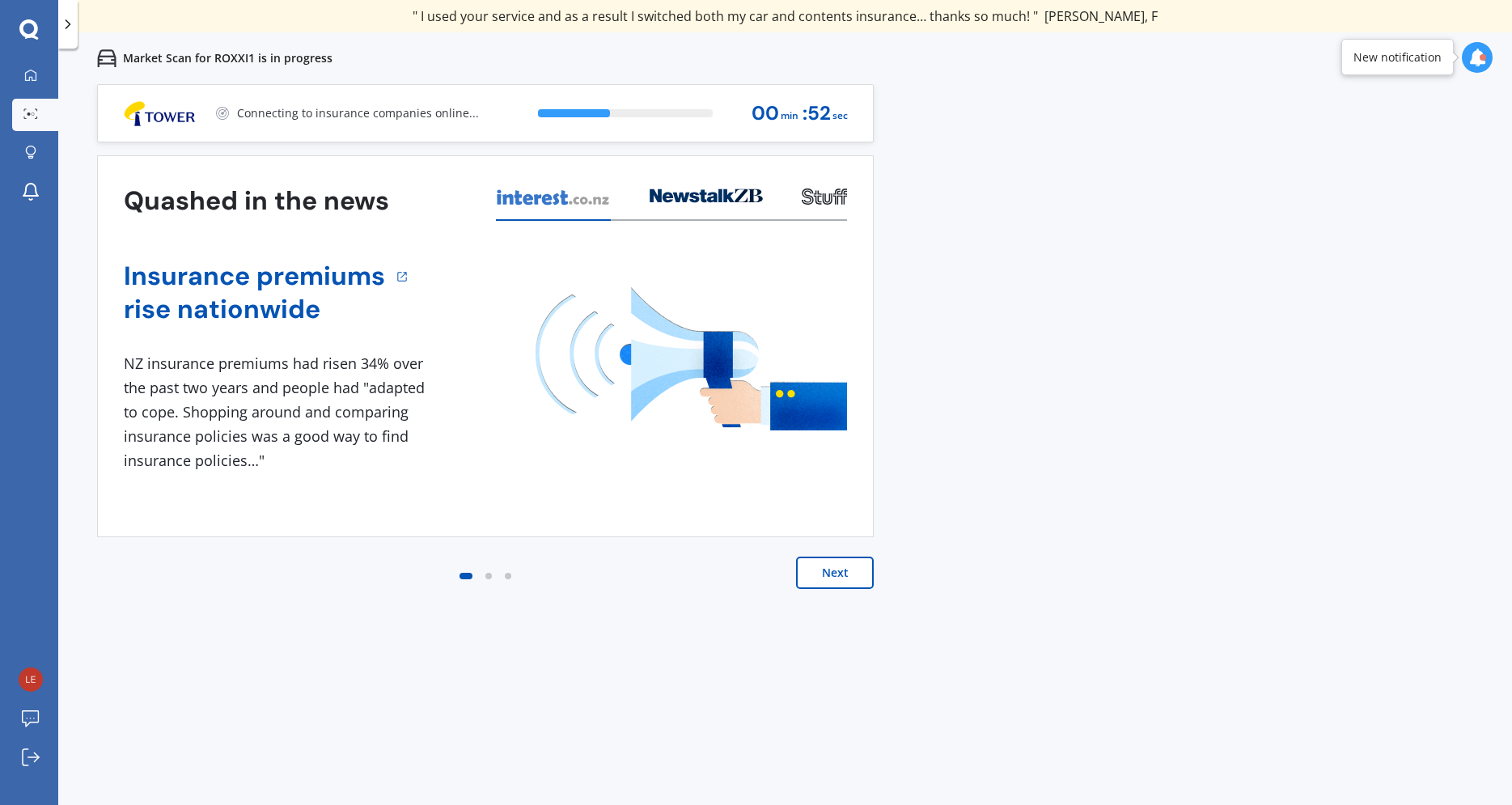
drag, startPoint x: 831, startPoint y: 562, endPoint x: 1183, endPoint y: 596, distance: 353.6
click at [1183, 596] on div "Previous 80,000+ [DEMOGRAPHIC_DATA] consumers have signed up to shop and save t…" at bounding box center [785, 487] width 1454 height 805
click at [833, 568] on button "Next" at bounding box center [835, 573] width 77 height 33
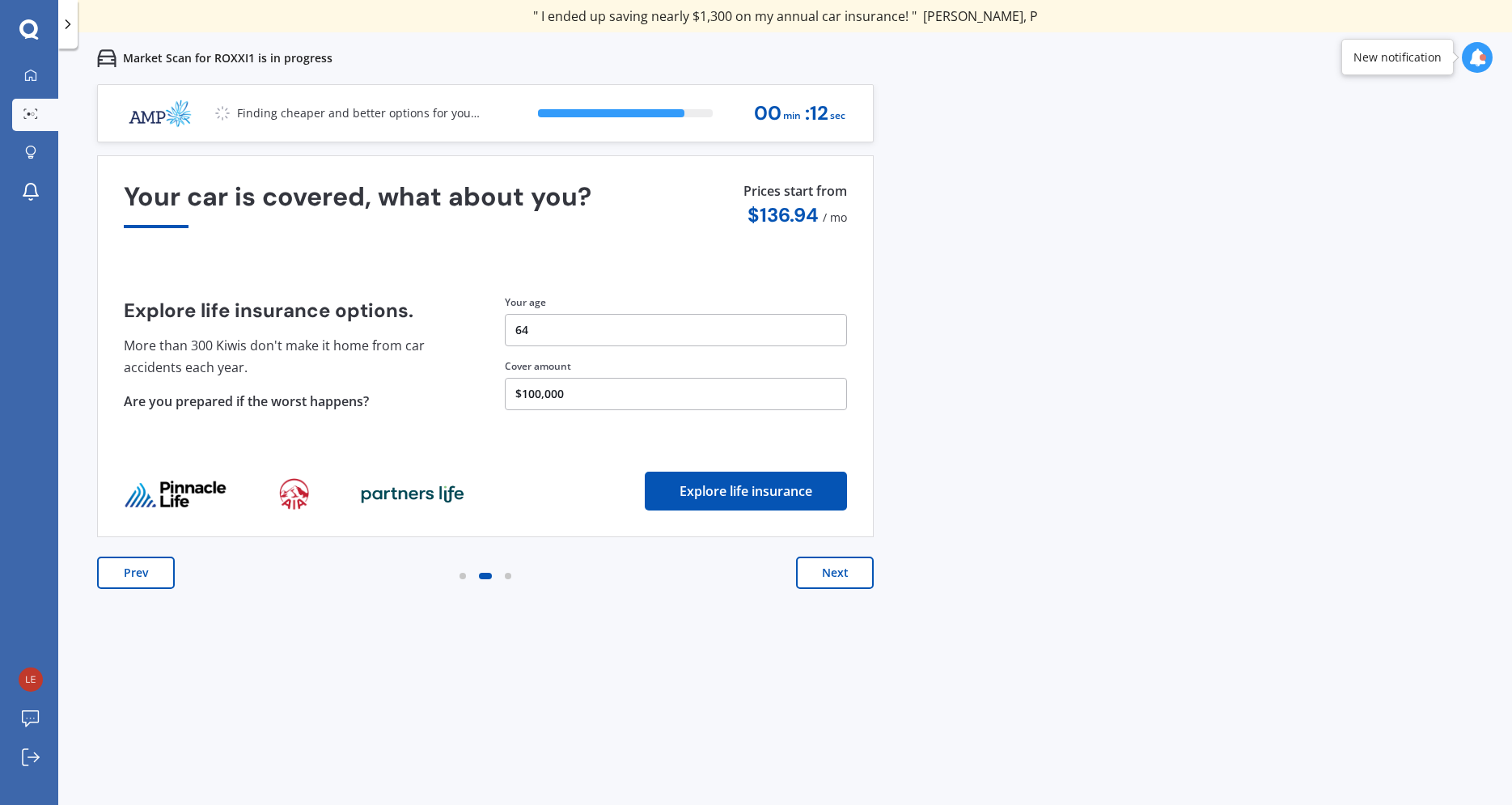
click at [822, 576] on button "Next" at bounding box center [835, 573] width 77 height 33
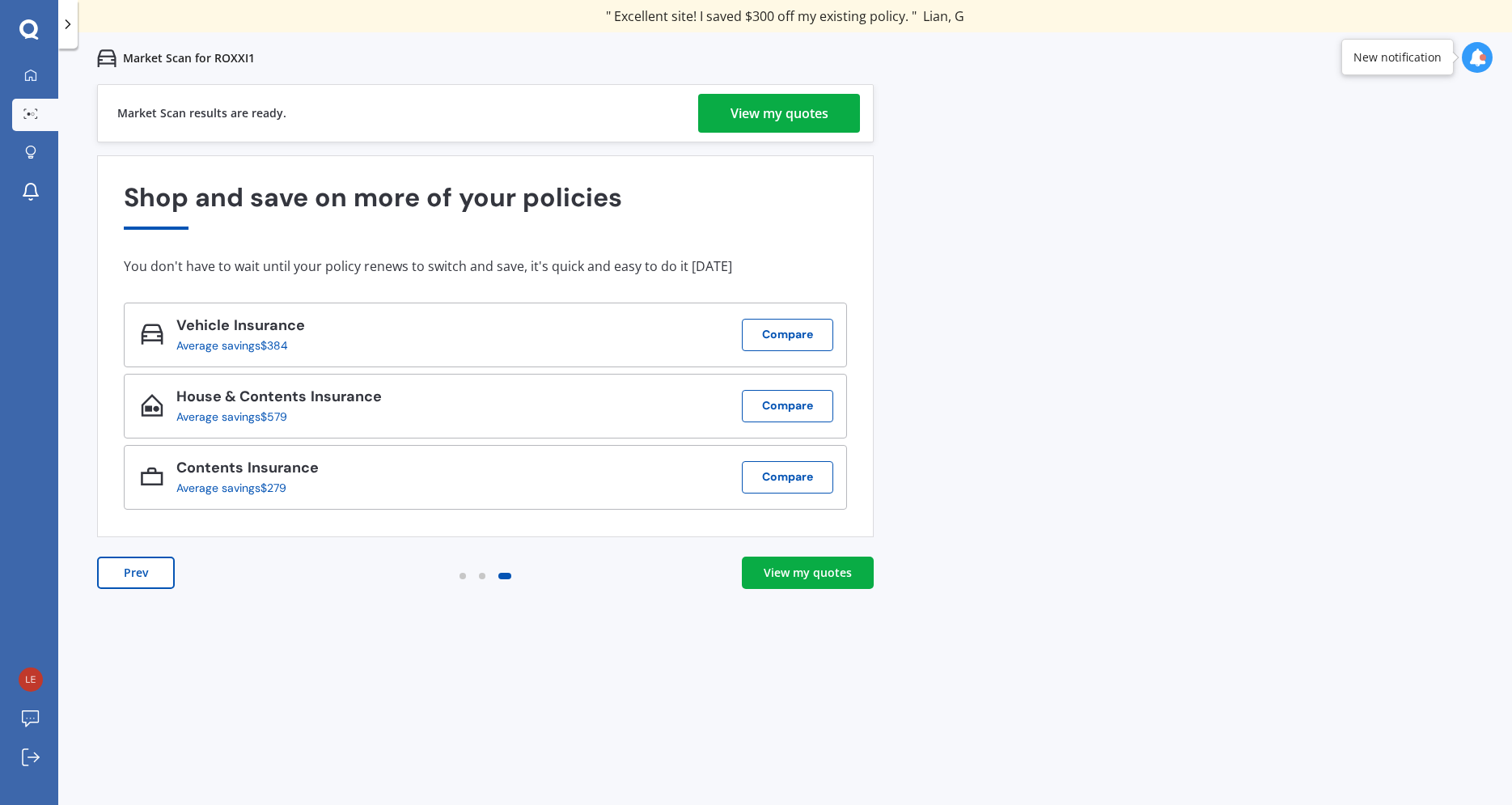
click at [784, 112] on div "View my quotes" at bounding box center [779, 113] width 98 height 39
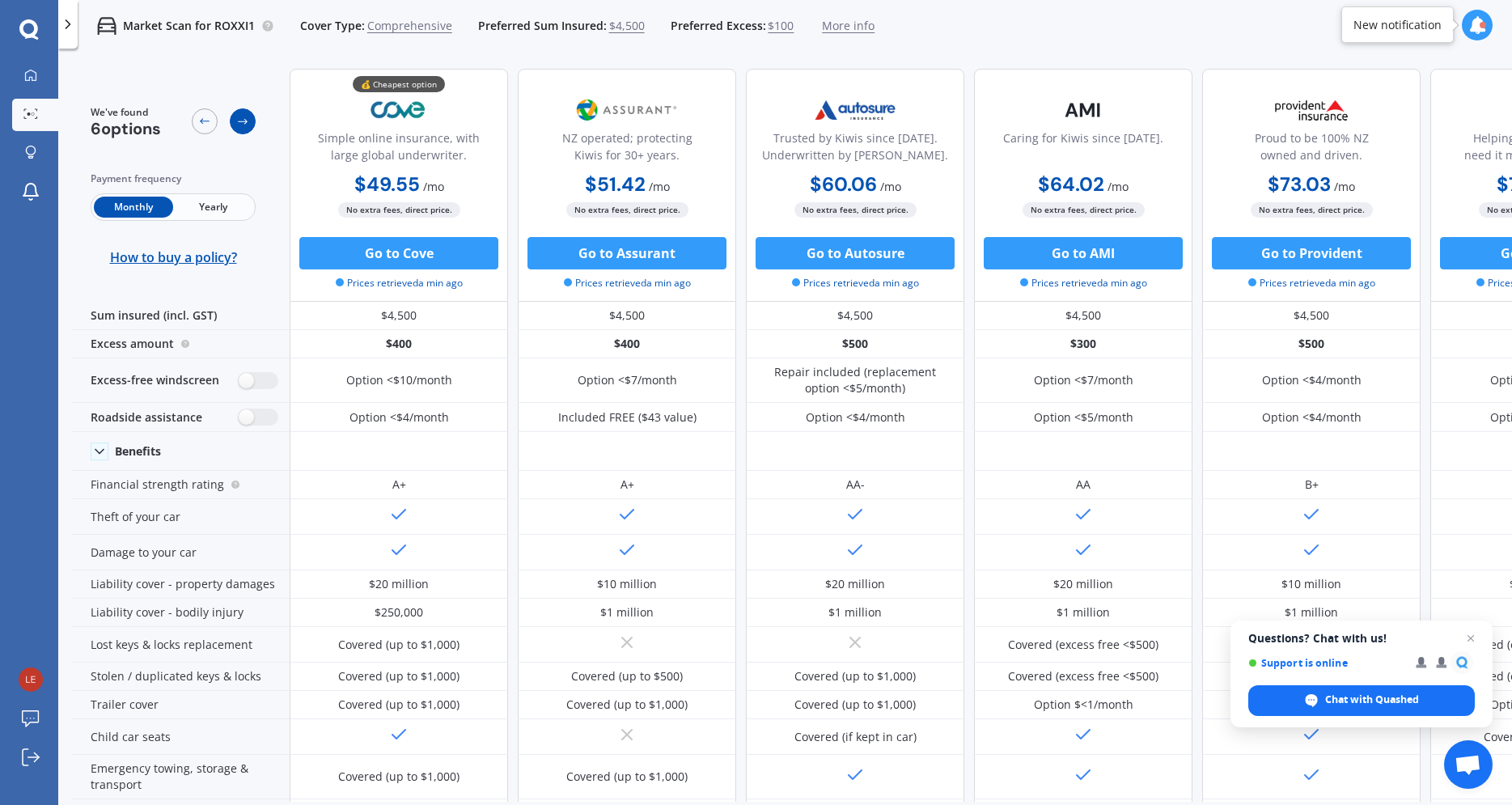
click at [243, 115] on div at bounding box center [243, 121] width 26 height 26
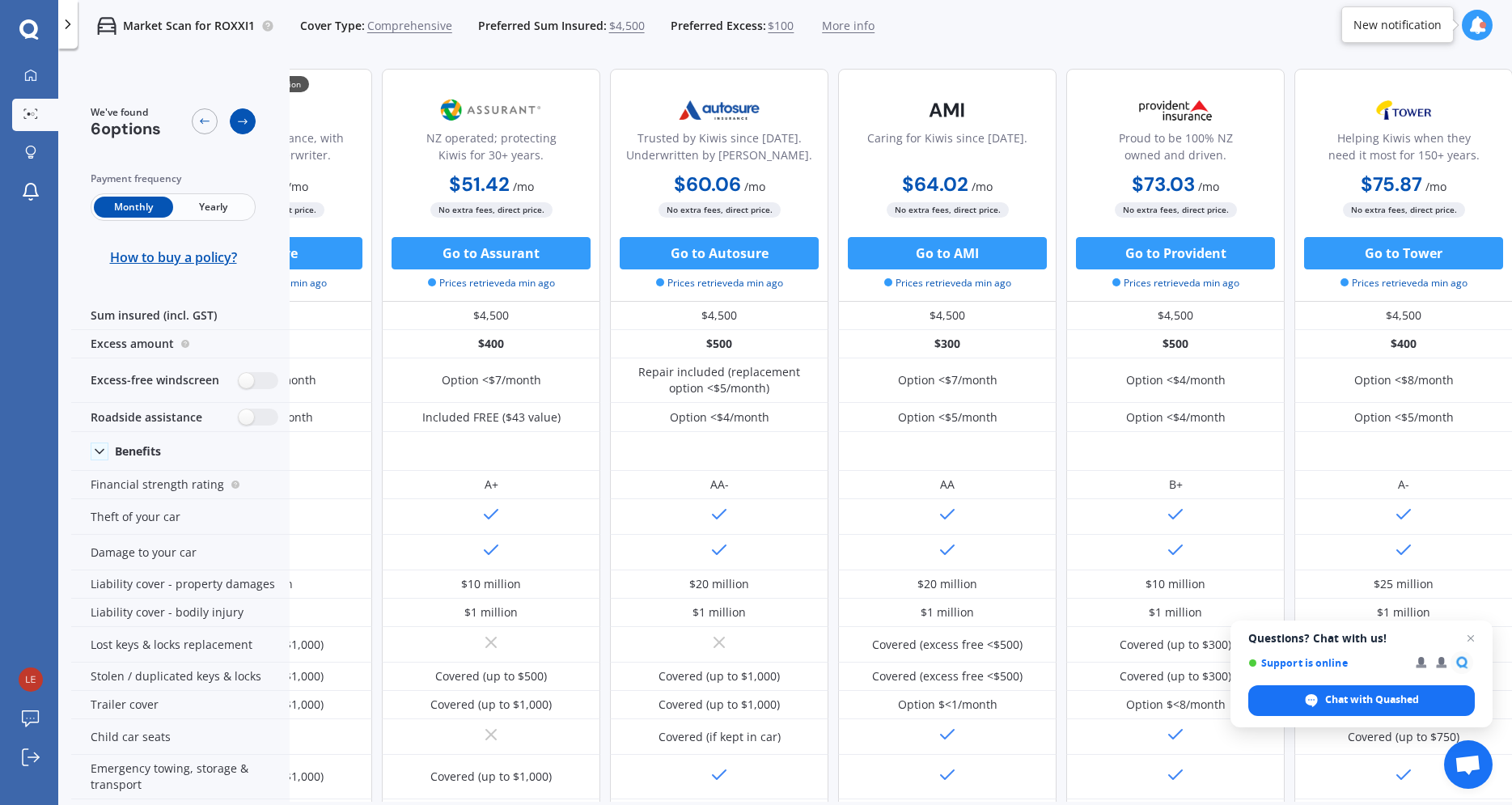
scroll to position [0, 137]
click at [206, 116] on icon at bounding box center [204, 121] width 13 height 13
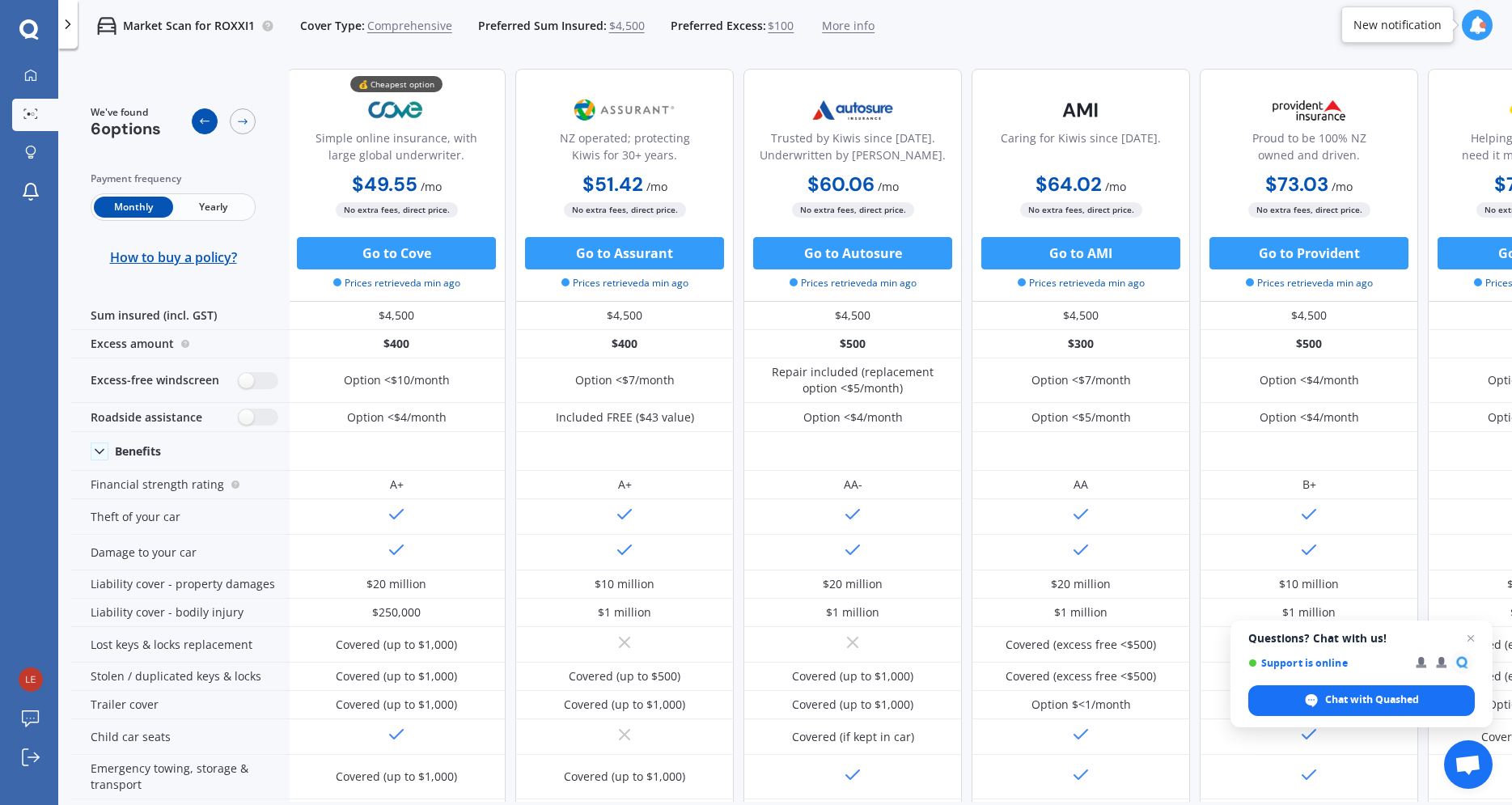
scroll to position [0, 0]
click at [206, 116] on icon at bounding box center [204, 121] width 13 height 13
click at [242, 116] on icon at bounding box center [243, 121] width 13 height 13
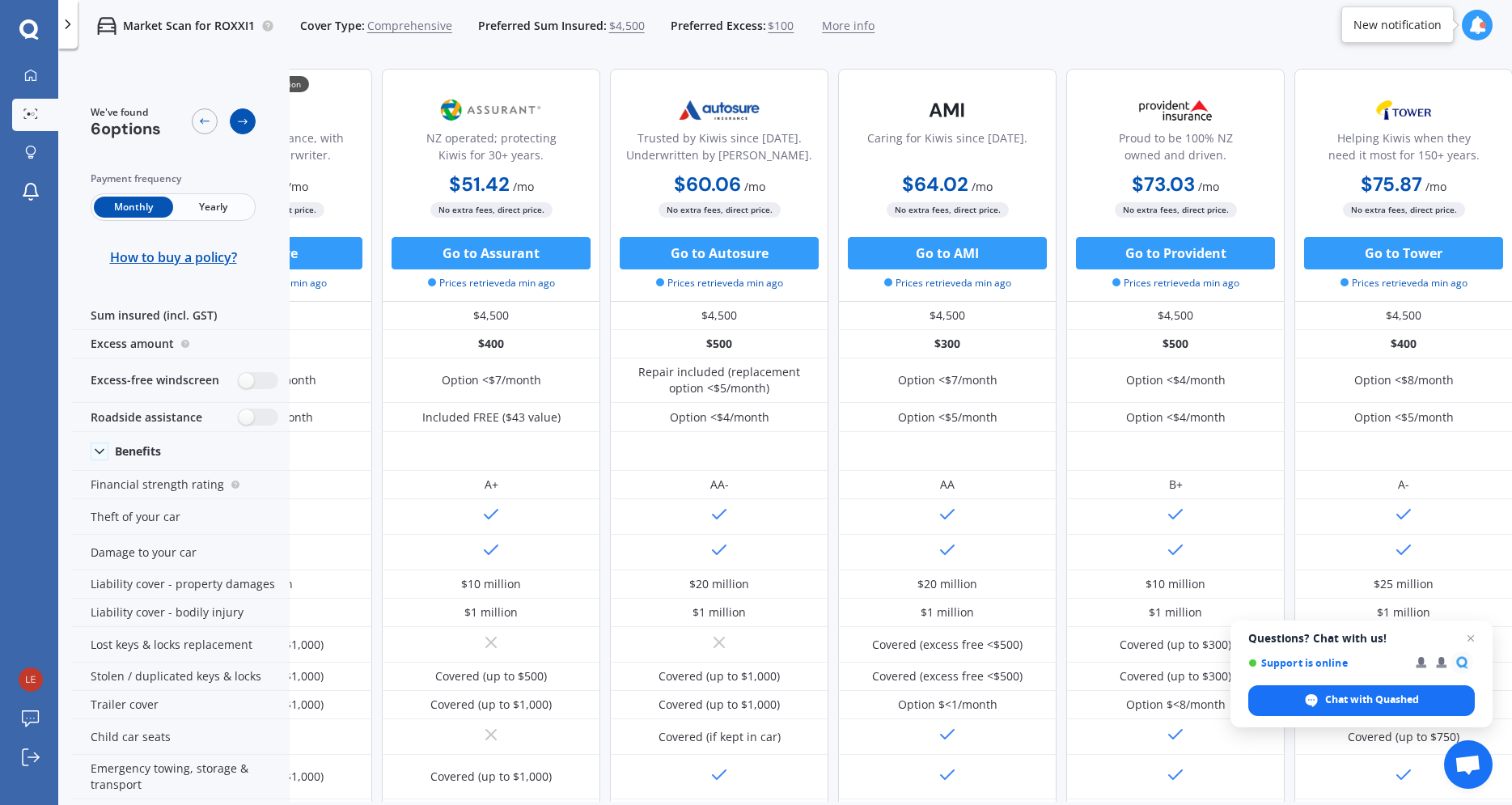
scroll to position [0, 137]
click at [242, 116] on icon at bounding box center [243, 121] width 13 height 13
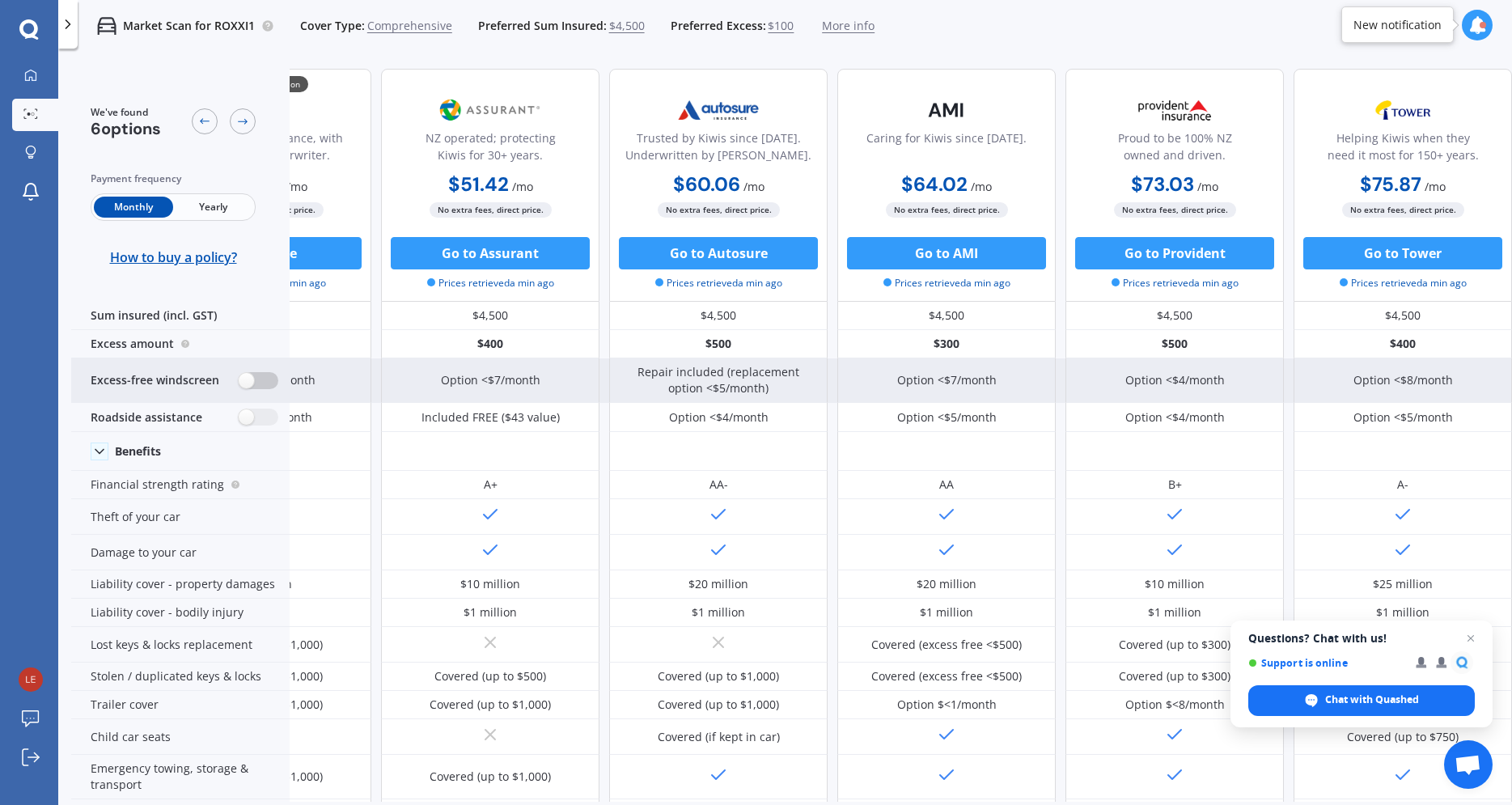
click at [267, 374] on label at bounding box center [258, 381] width 40 height 17
radio input "true"
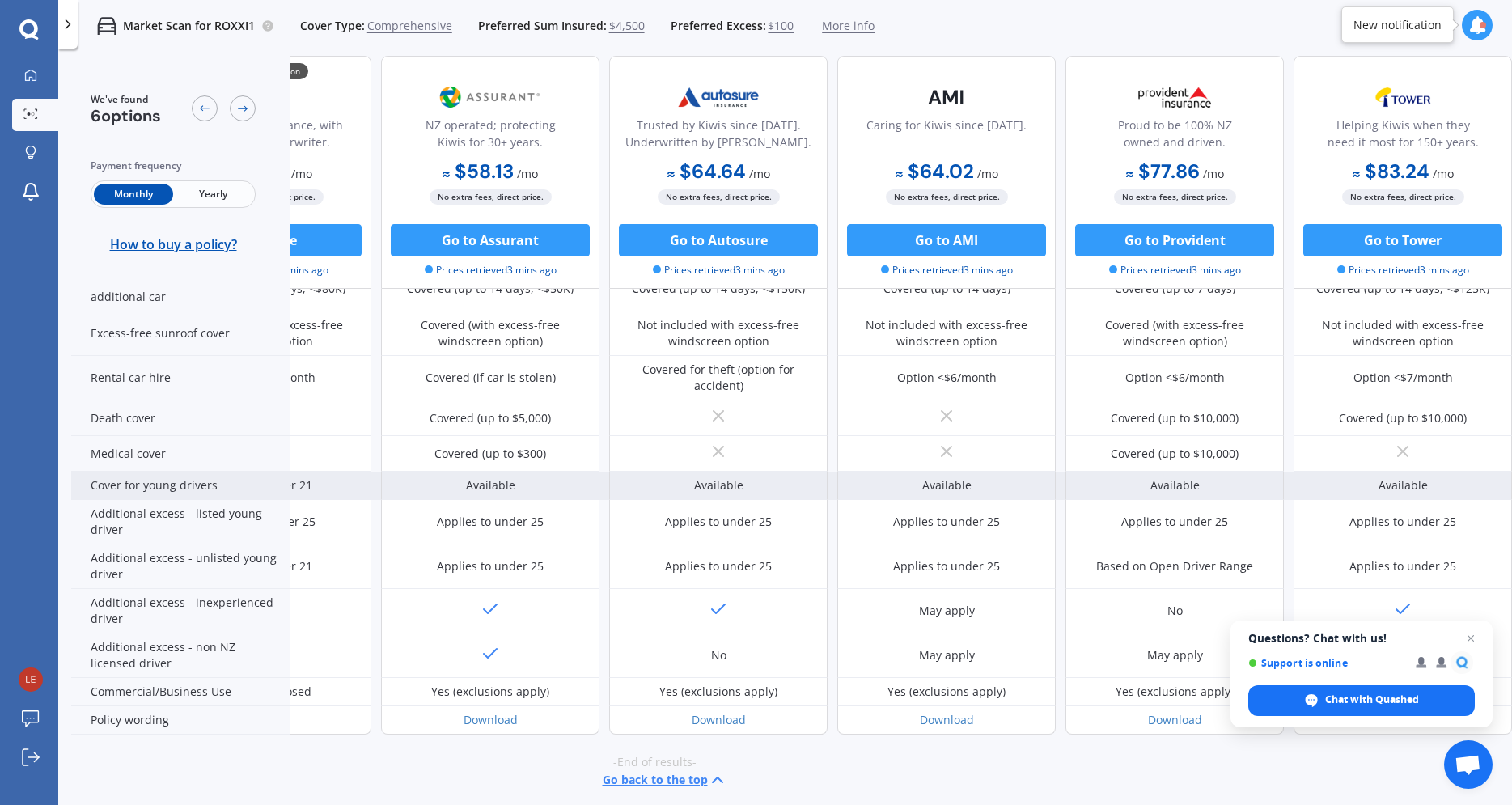
scroll to position [672, 137]
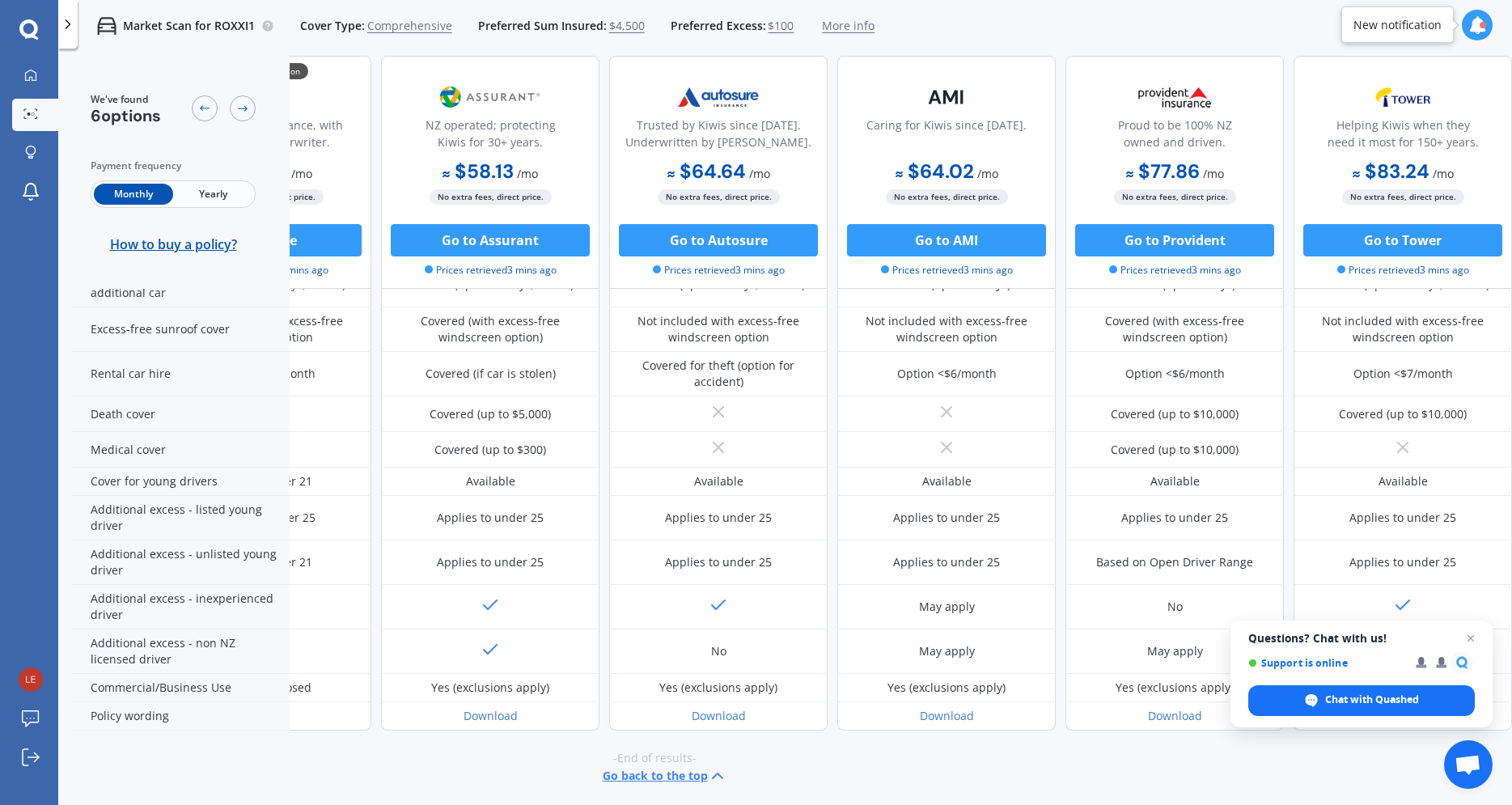
click at [427, 750] on div "-End of results- Go back to the top" at bounding box center [655, 767] width 1441 height 75
click at [1472, 634] on span "Close chat" at bounding box center [1472, 639] width 21 height 21
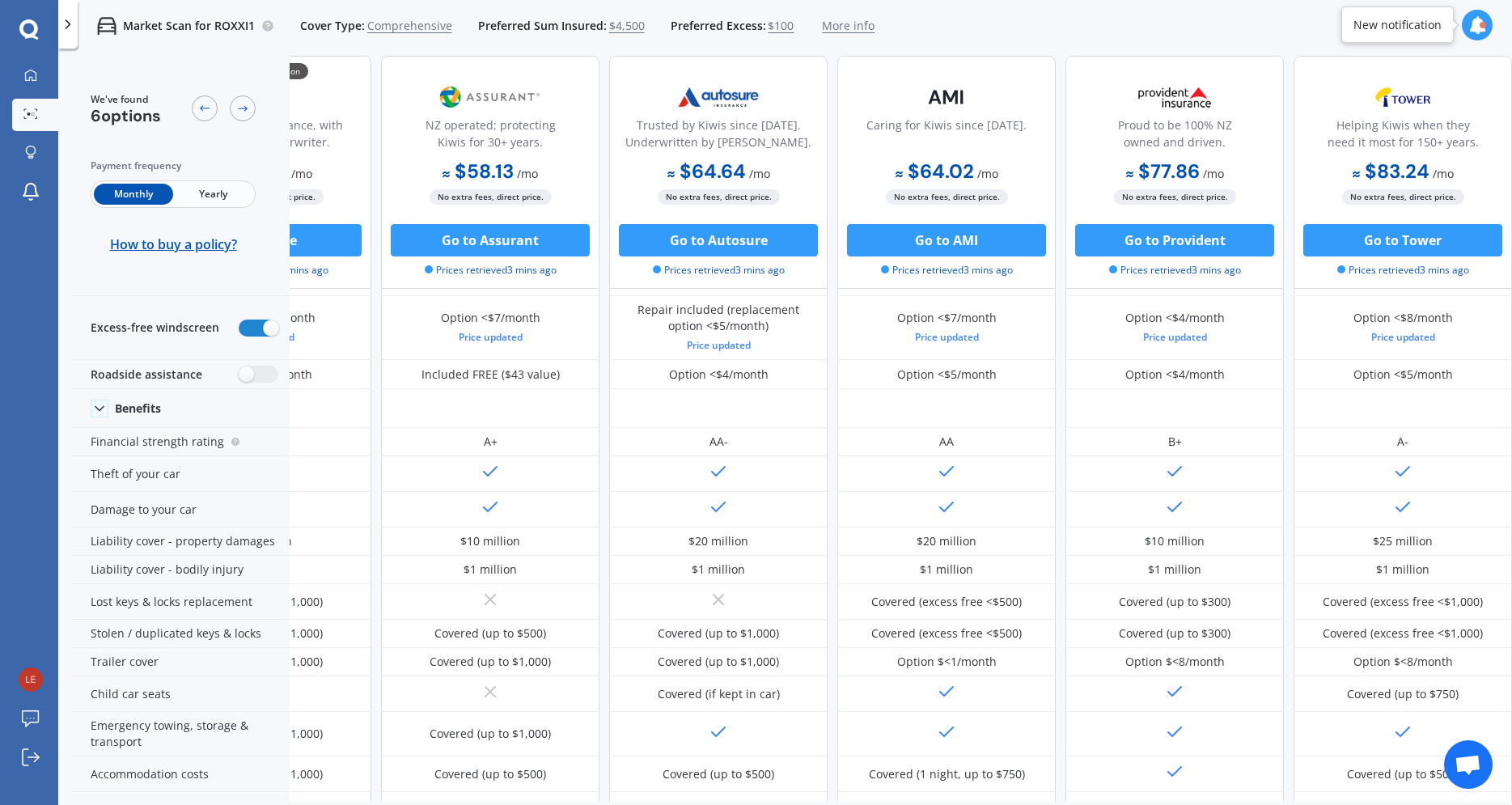
scroll to position [0, 137]
